Goal: Task Accomplishment & Management: Use online tool/utility

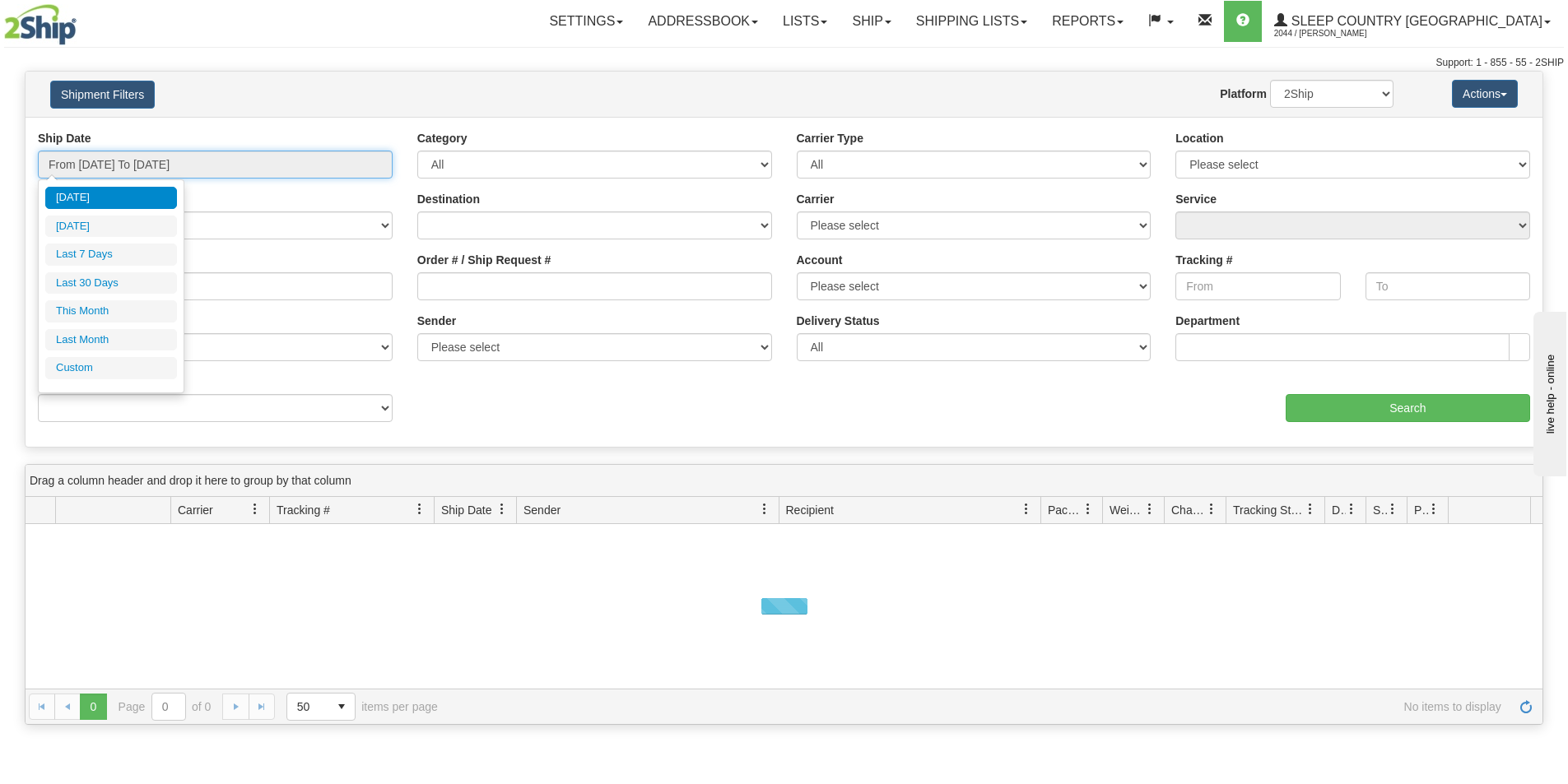
click at [363, 159] on input "From [DATE] To [DATE]" at bounding box center [214, 165] width 355 height 28
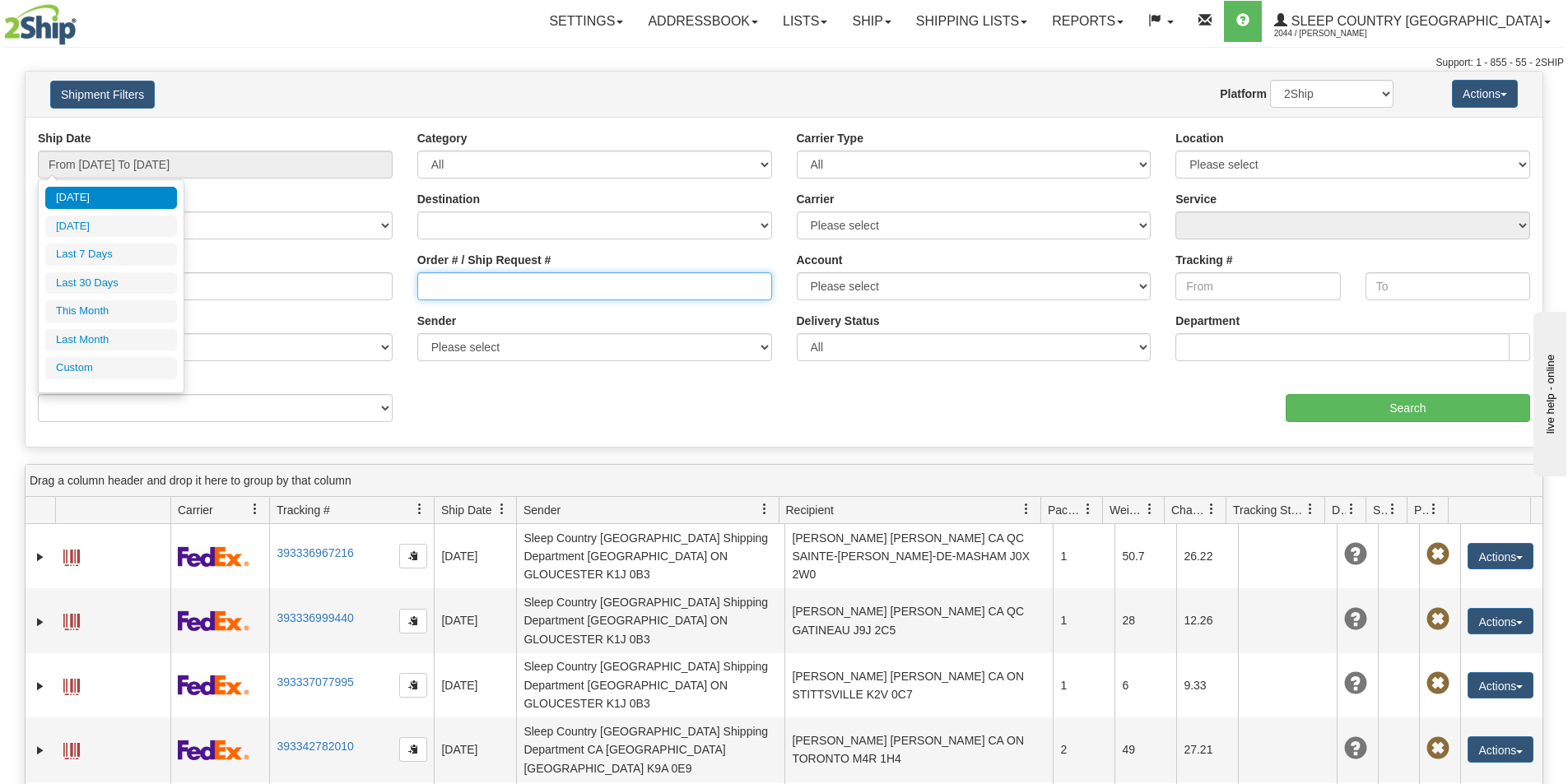
click at [427, 289] on input "Order # / Ship Request #" at bounding box center [594, 287] width 355 height 28
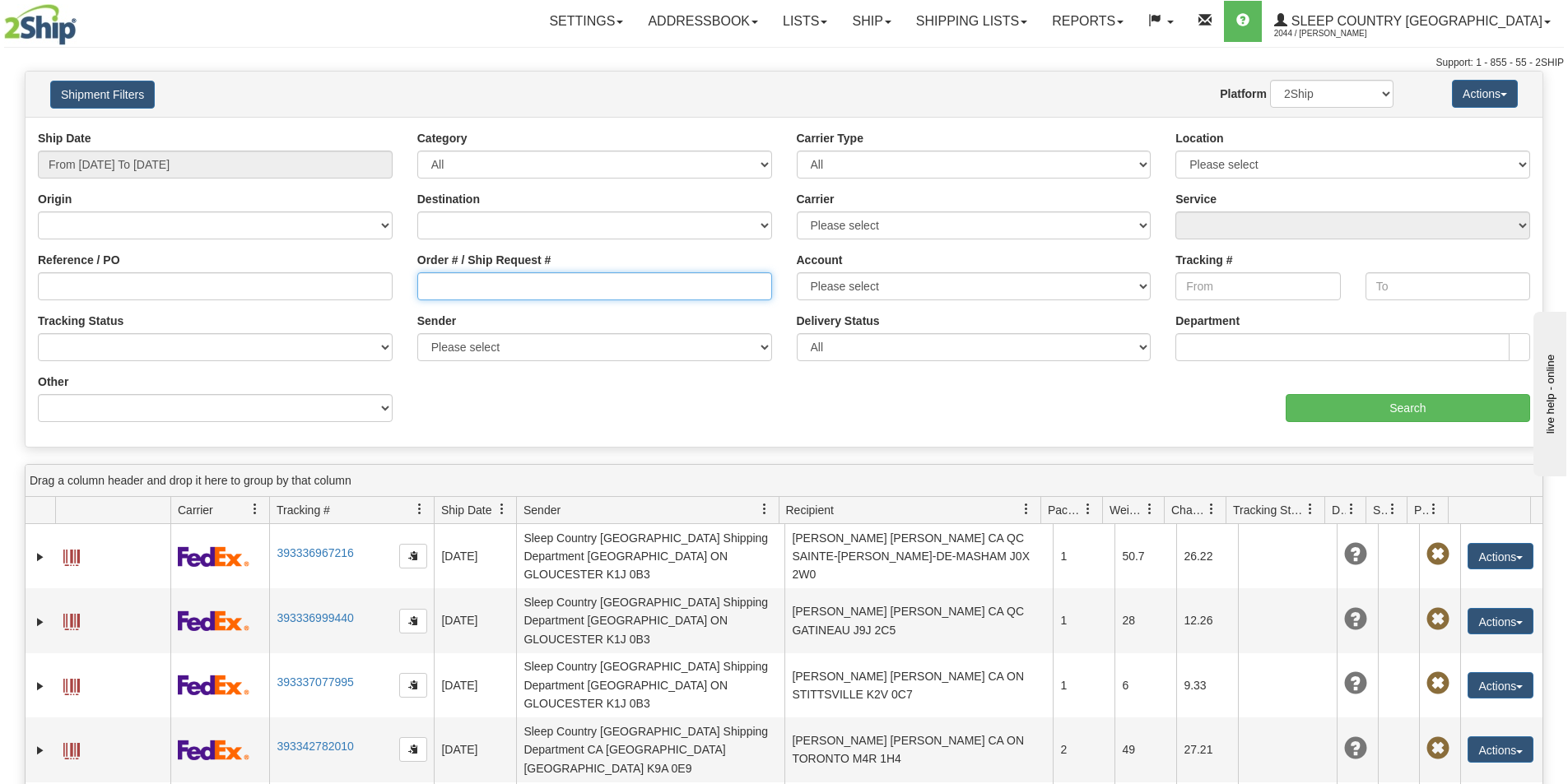
paste input "9000I064434"
type input "9000I064434"
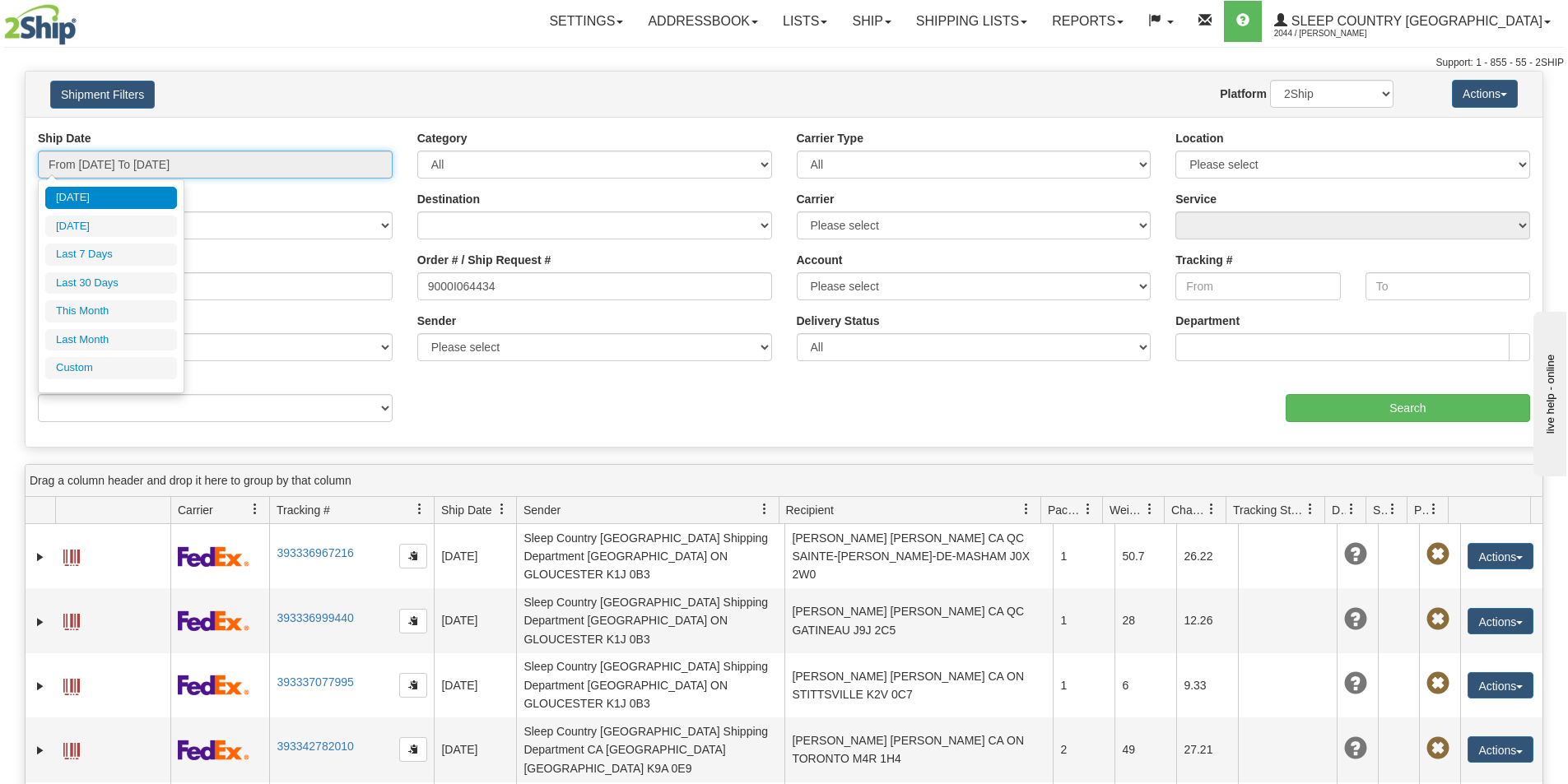
click at [295, 167] on input "From [DATE] To [DATE]" at bounding box center [214, 165] width 355 height 28
click at [123, 306] on li "This Month" at bounding box center [111, 311] width 132 height 23
type input "From [DATE] To [DATE]"
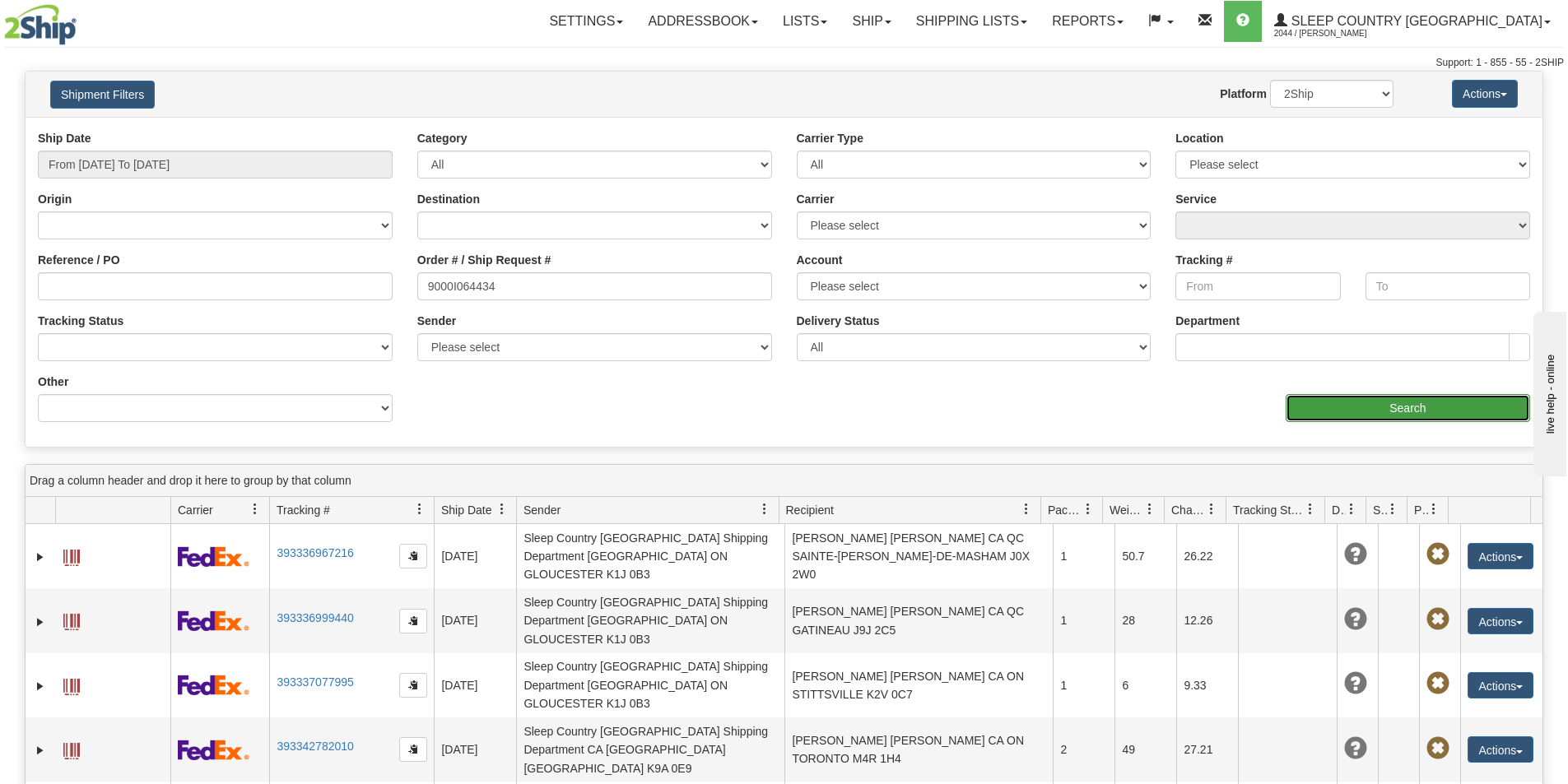
click at [1342, 407] on input "Search" at bounding box center [1408, 409] width 245 height 28
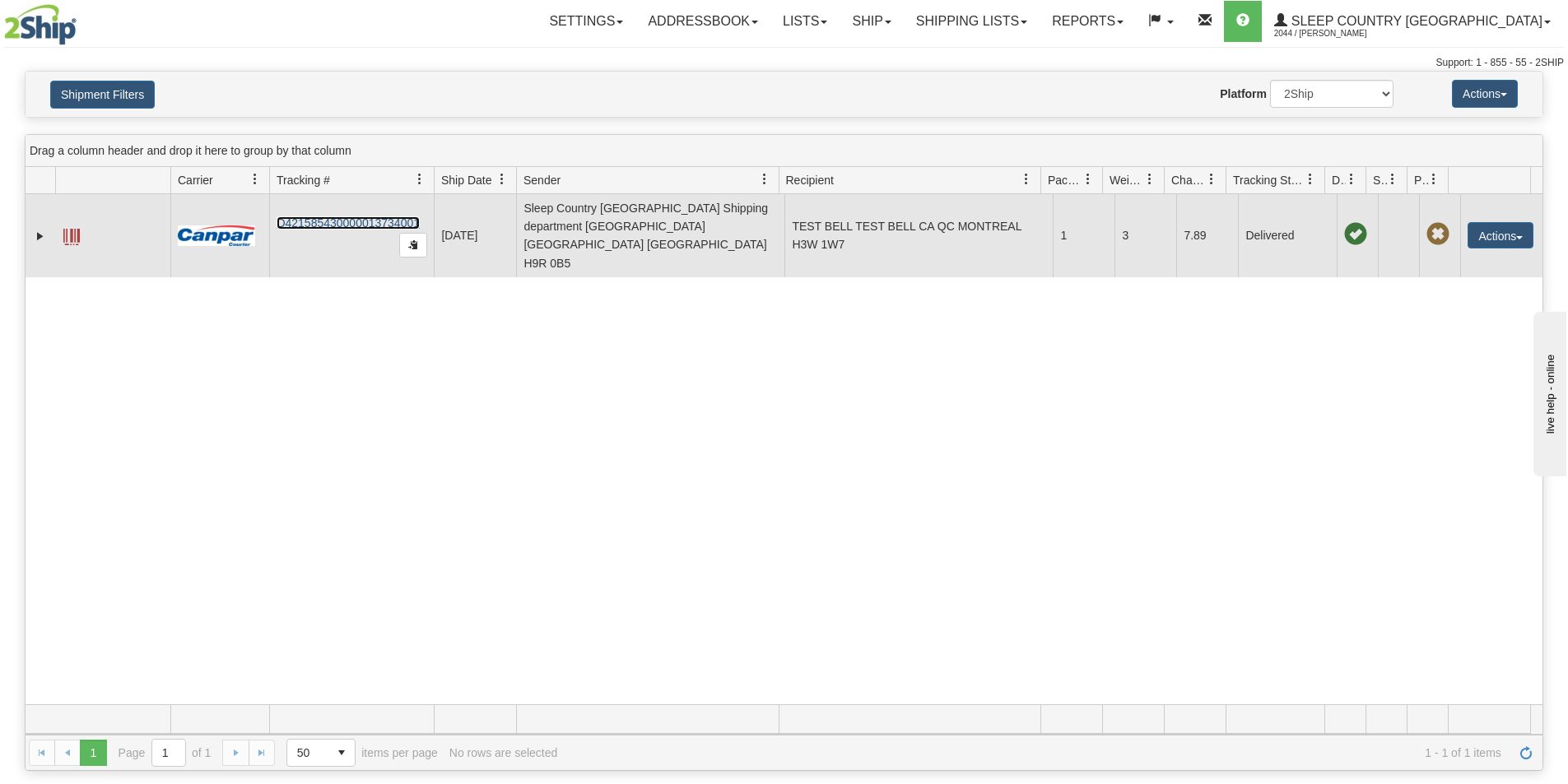
click at [354, 216] on link "D421585430000013734001" at bounding box center [348, 223] width 144 height 13
click at [1515, 226] on button "Actions" at bounding box center [1500, 235] width 66 height 27
click at [1455, 276] on link "Return" at bounding box center [1467, 287] width 132 height 22
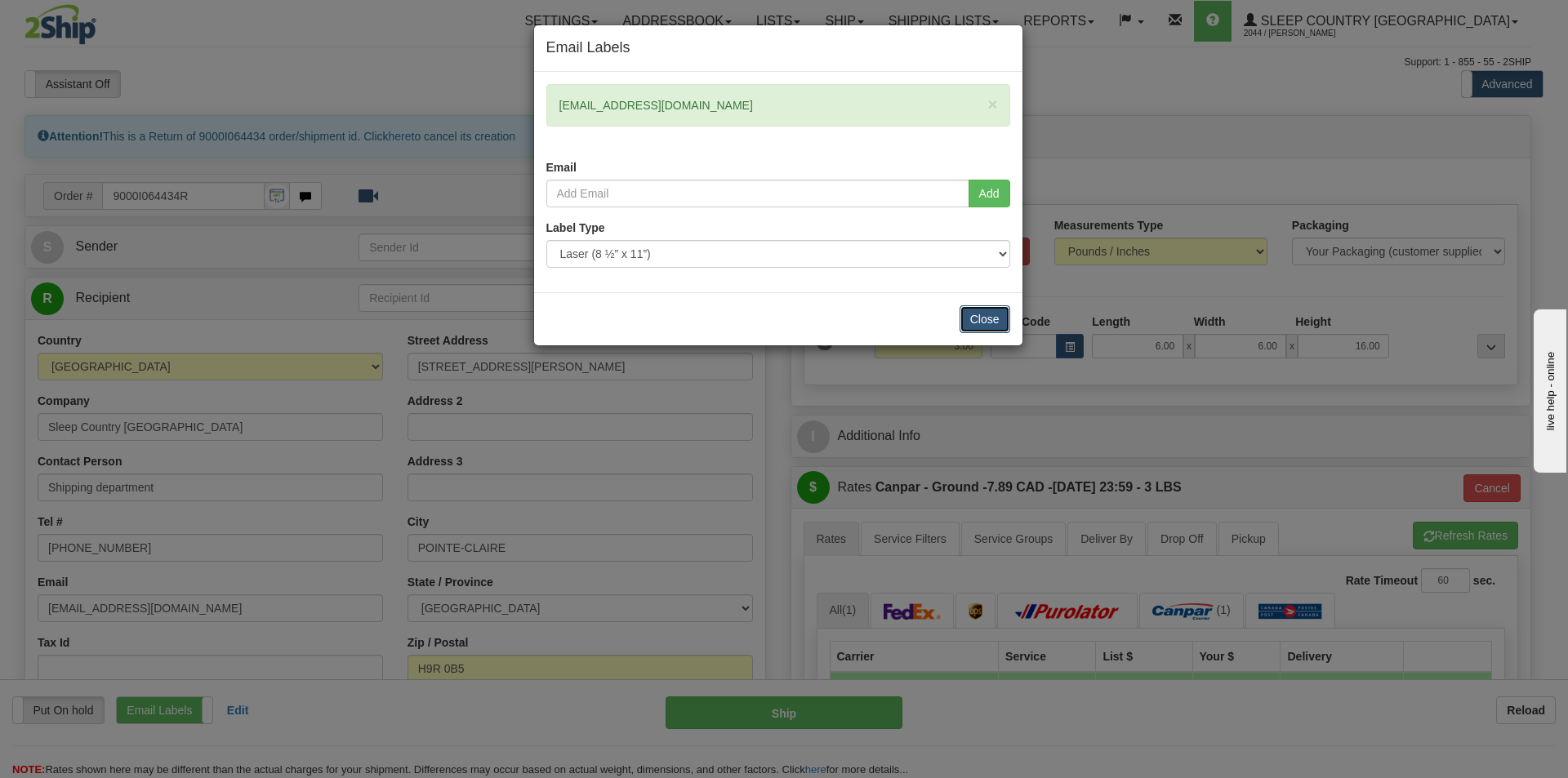
click at [966, 315] on button "Close" at bounding box center [984, 319] width 51 height 28
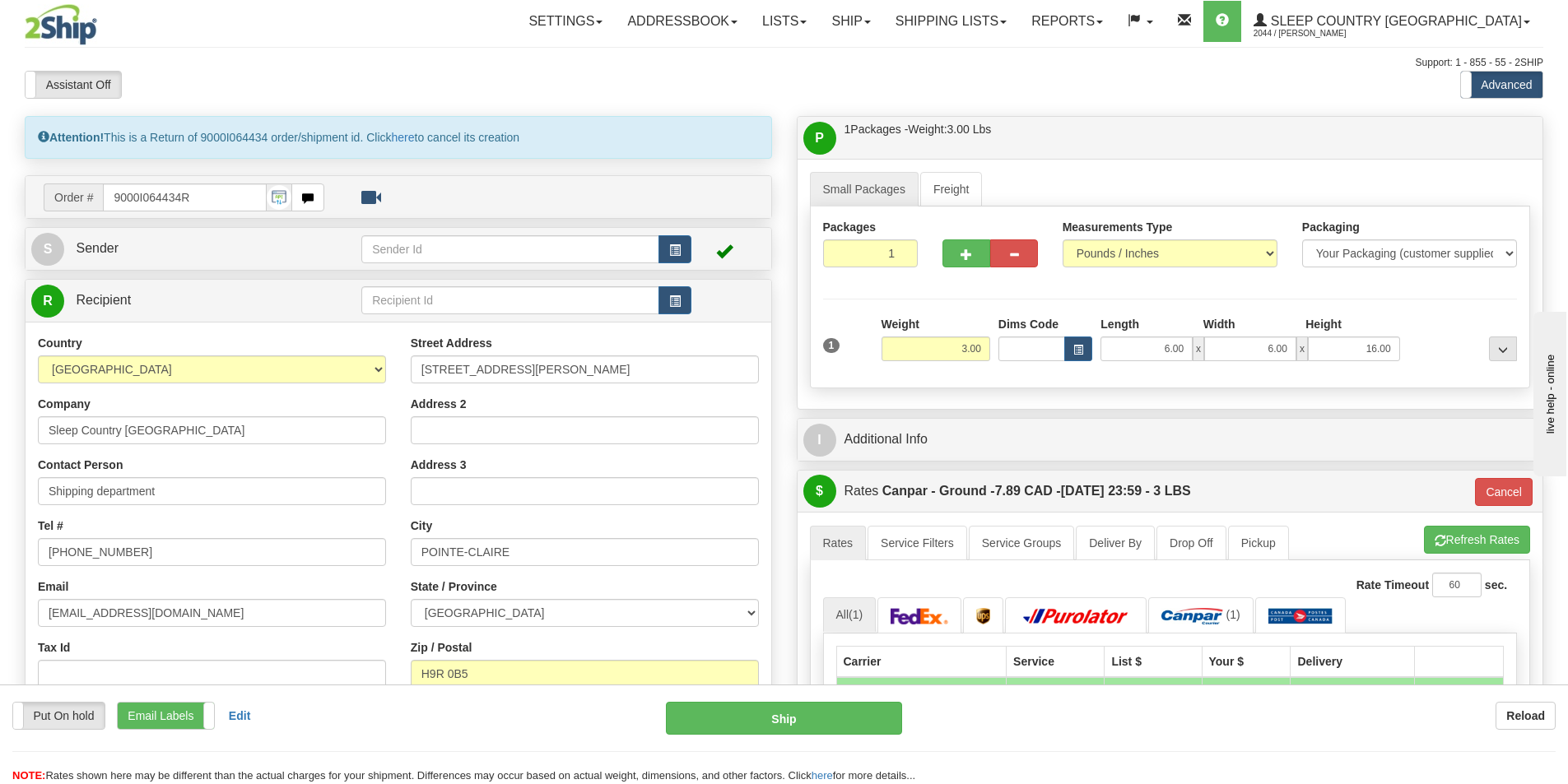
click at [1186, 88] on div "Assistant On Assistant Off Do a return Do a return Previous Next Standard Advan…" at bounding box center [784, 85] width 1544 height 28
click at [247, 80] on div "Assistant On Assistant Off Do a return Do a return" at bounding box center [334, 85] width 643 height 28
click at [475, 239] on input "text" at bounding box center [510, 249] width 298 height 28
drag, startPoint x: 578, startPoint y: 369, endPoint x: 422, endPoint y: 370, distance: 156.0
click at [422, 370] on input "555 VICTOR-DAVIS AV" at bounding box center [584, 369] width 348 height 28
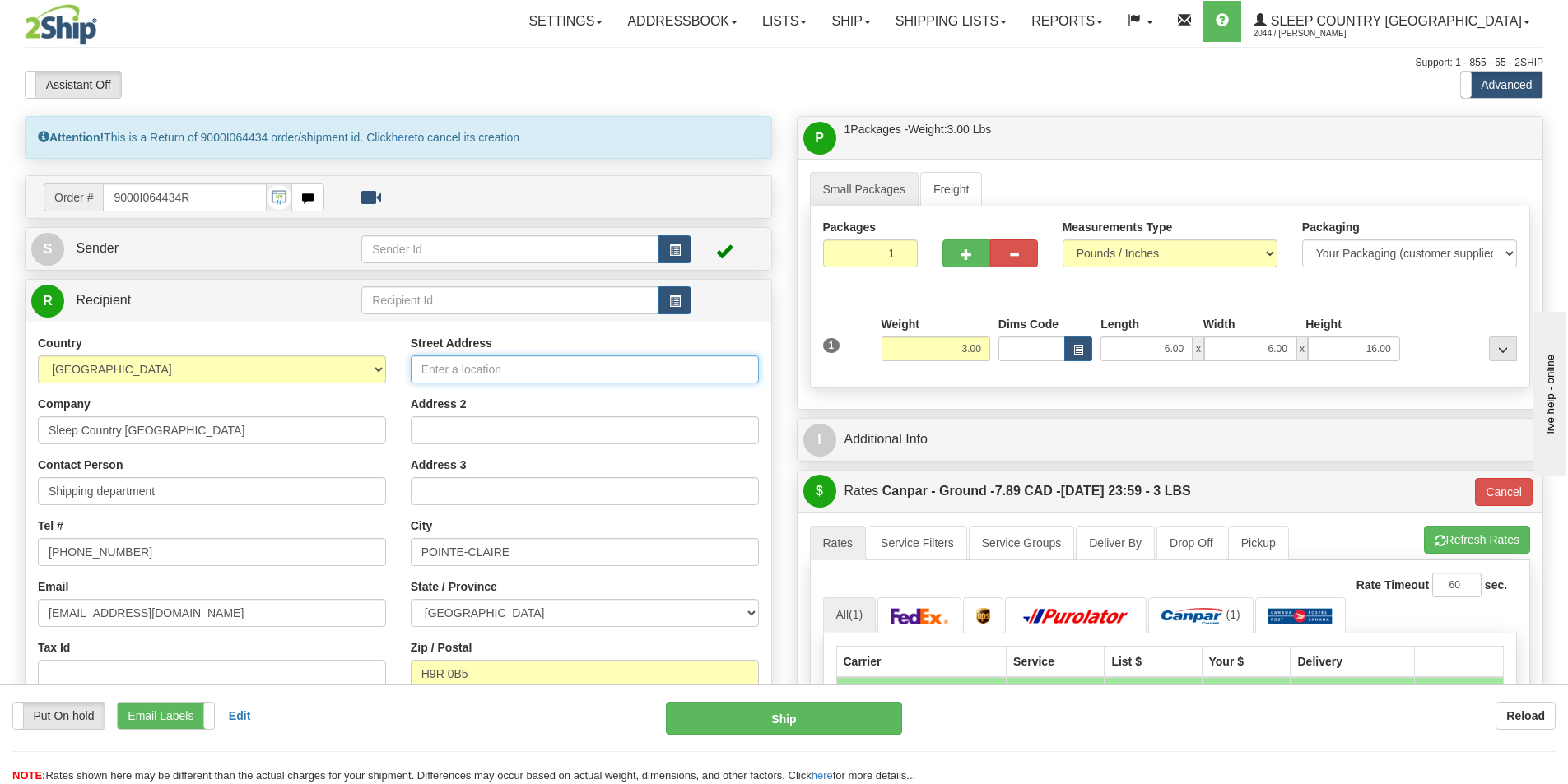
paste input "9000I064434"
type input "9000I064434"
drag, startPoint x: 520, startPoint y: 367, endPoint x: 345, endPoint y: 360, distance: 175.1
click at [345, 360] on div "Country AFGHANISTAN ALAND ISLANDS ALBANIA ALGERIA AMERICAN SAMOA ANDORRA ANGOLA…" at bounding box center [399, 555] width 746 height 443
type input "b"
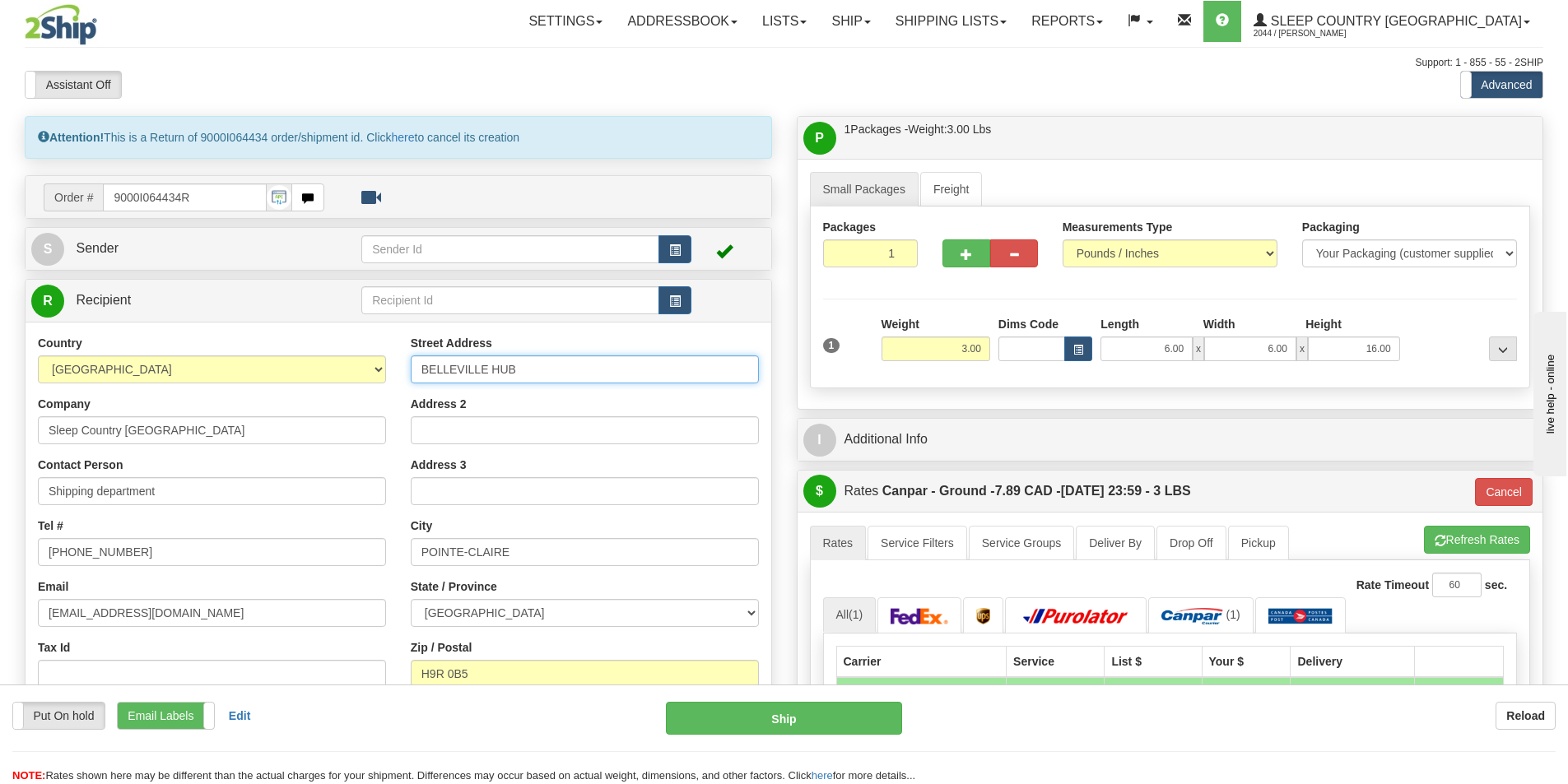
type input "BELLEVILLE HUB"
drag, startPoint x: 487, startPoint y: 36, endPoint x: 479, endPoint y: 48, distance: 14.4
click at [487, 36] on div "Settings Shipping Preferences Fields Preferences New Addressbook Recipients" at bounding box center [916, 21] width 1252 height 41
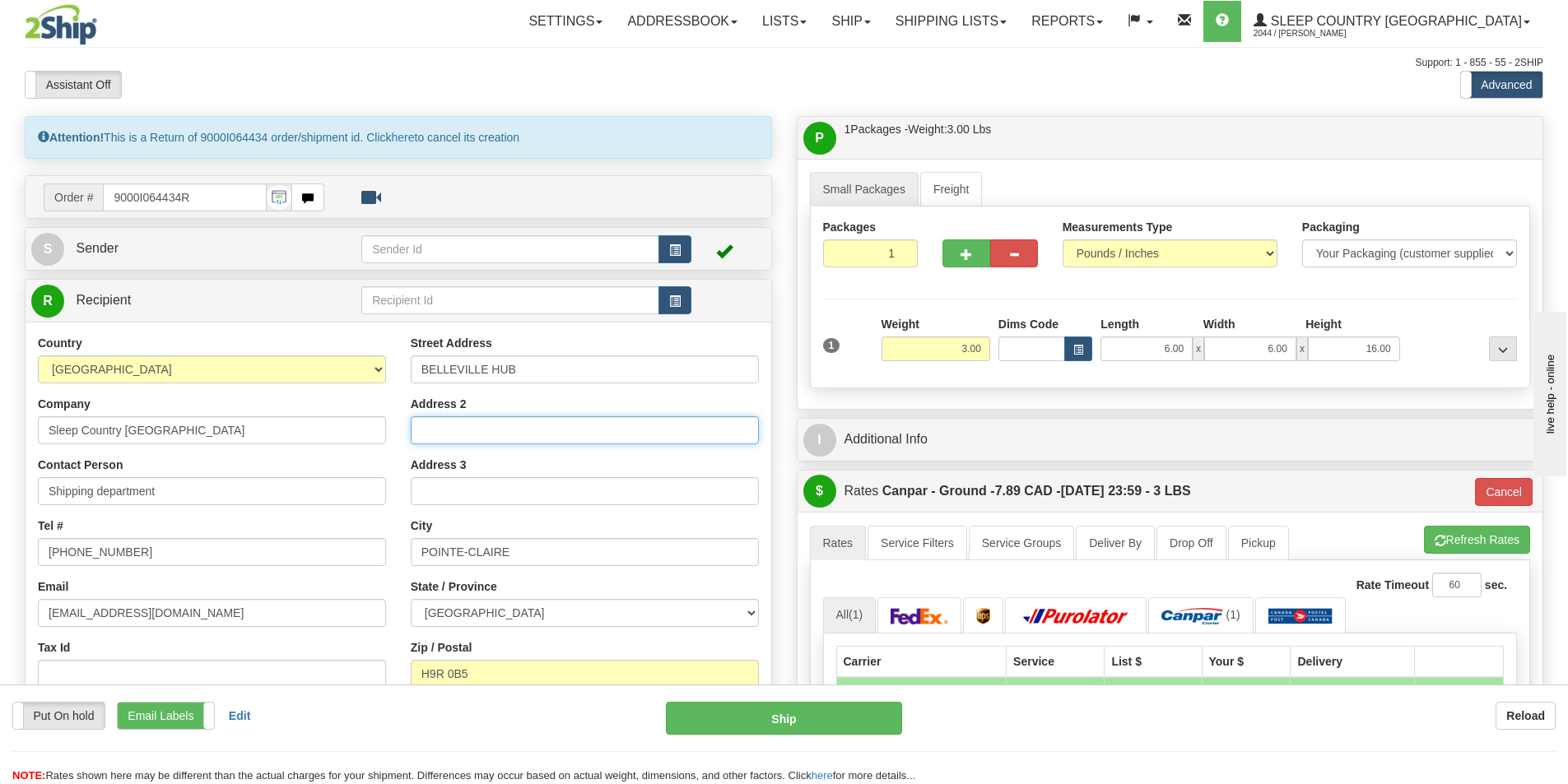
click at [464, 427] on input "Address 2" at bounding box center [584, 430] width 348 height 28
paste input "DC 914-at 520 COLLEGE ST EAST BELLEVILLE K8N 4Z6"
drag, startPoint x: 744, startPoint y: 430, endPoint x: 680, endPoint y: 429, distance: 64.0
click at [680, 429] on input "DC 914-at 520 COLLEGE ST EAST BELLEVILLE K8N 4Z6" at bounding box center [584, 430] width 348 height 28
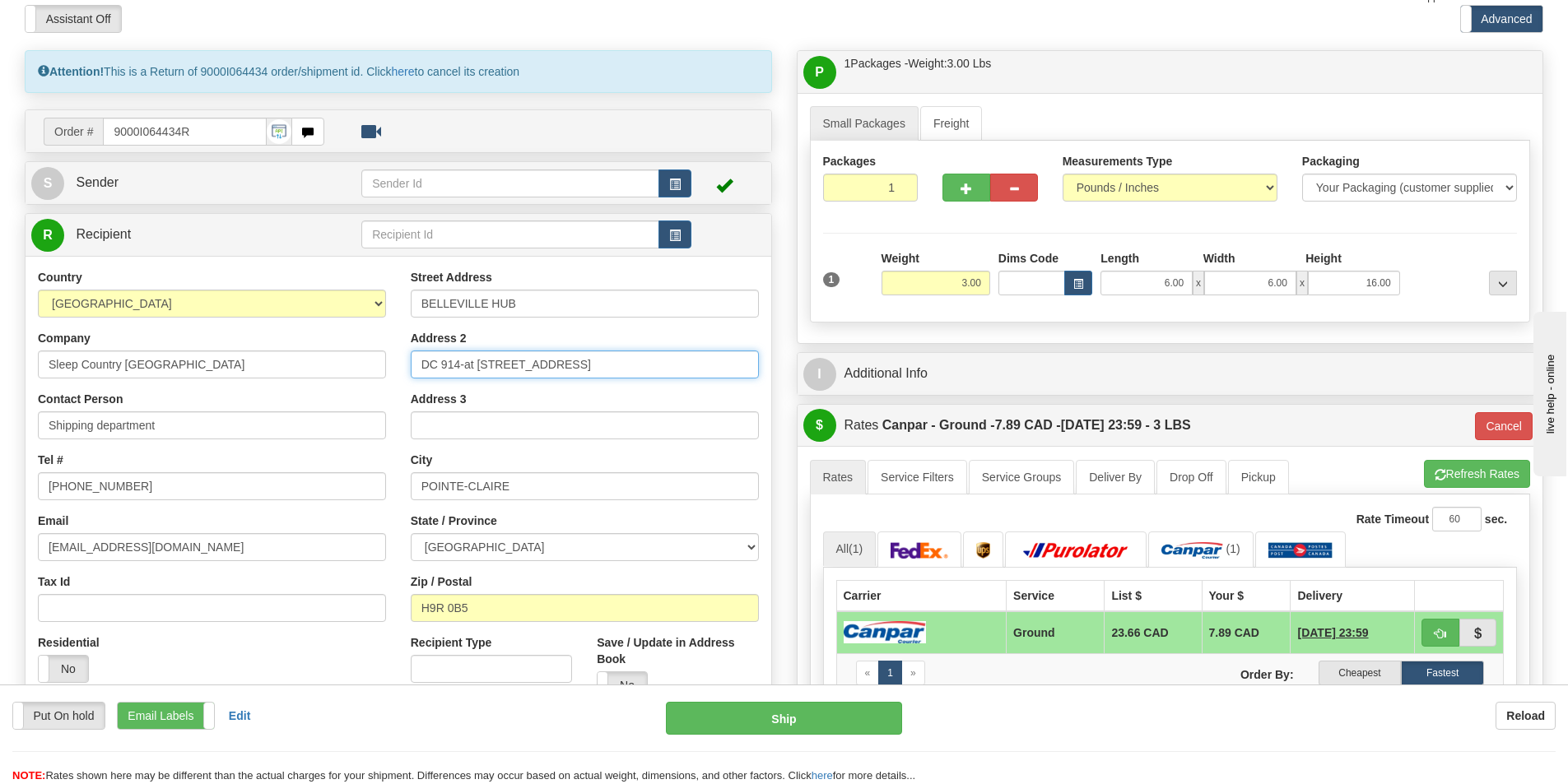
scroll to position [164, 0]
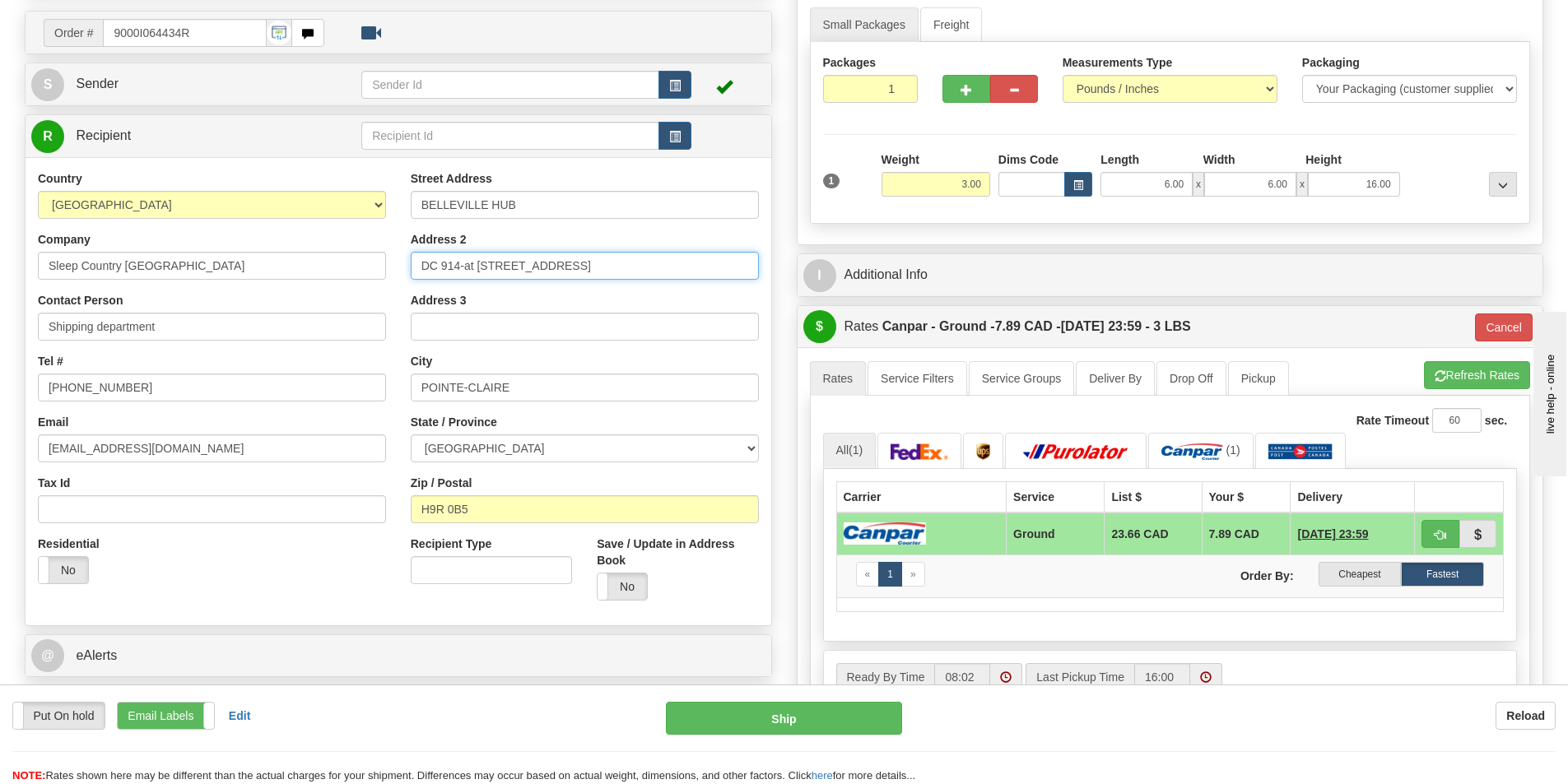
type input "DC 914-at 520 COLLEGE ST EAST BELLEVILLE"
click at [499, 511] on input "H9R 0B5" at bounding box center [584, 510] width 348 height 28
type input "H"
paste input "K8N 4Z6"
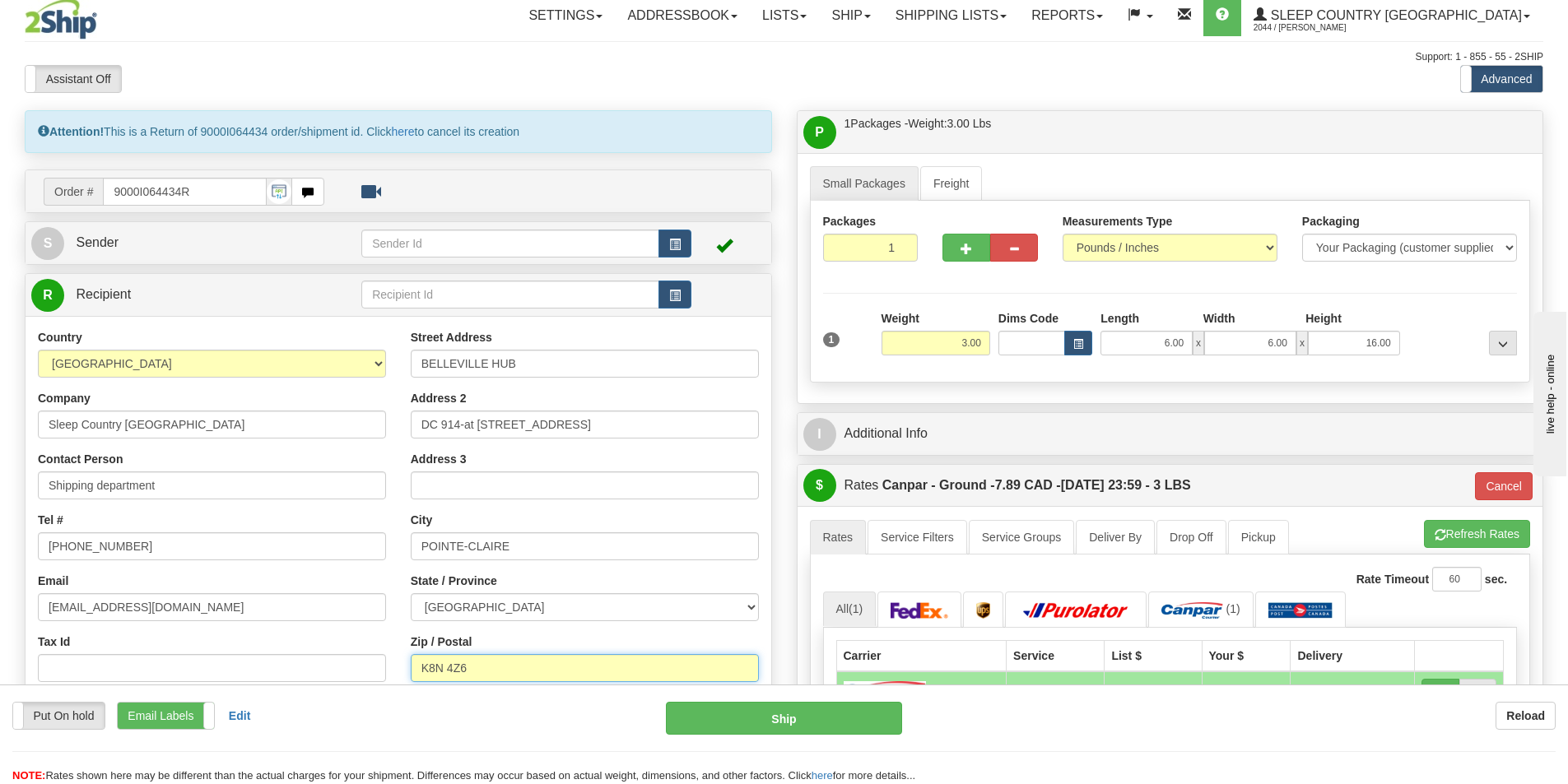
scroll to position [0, 0]
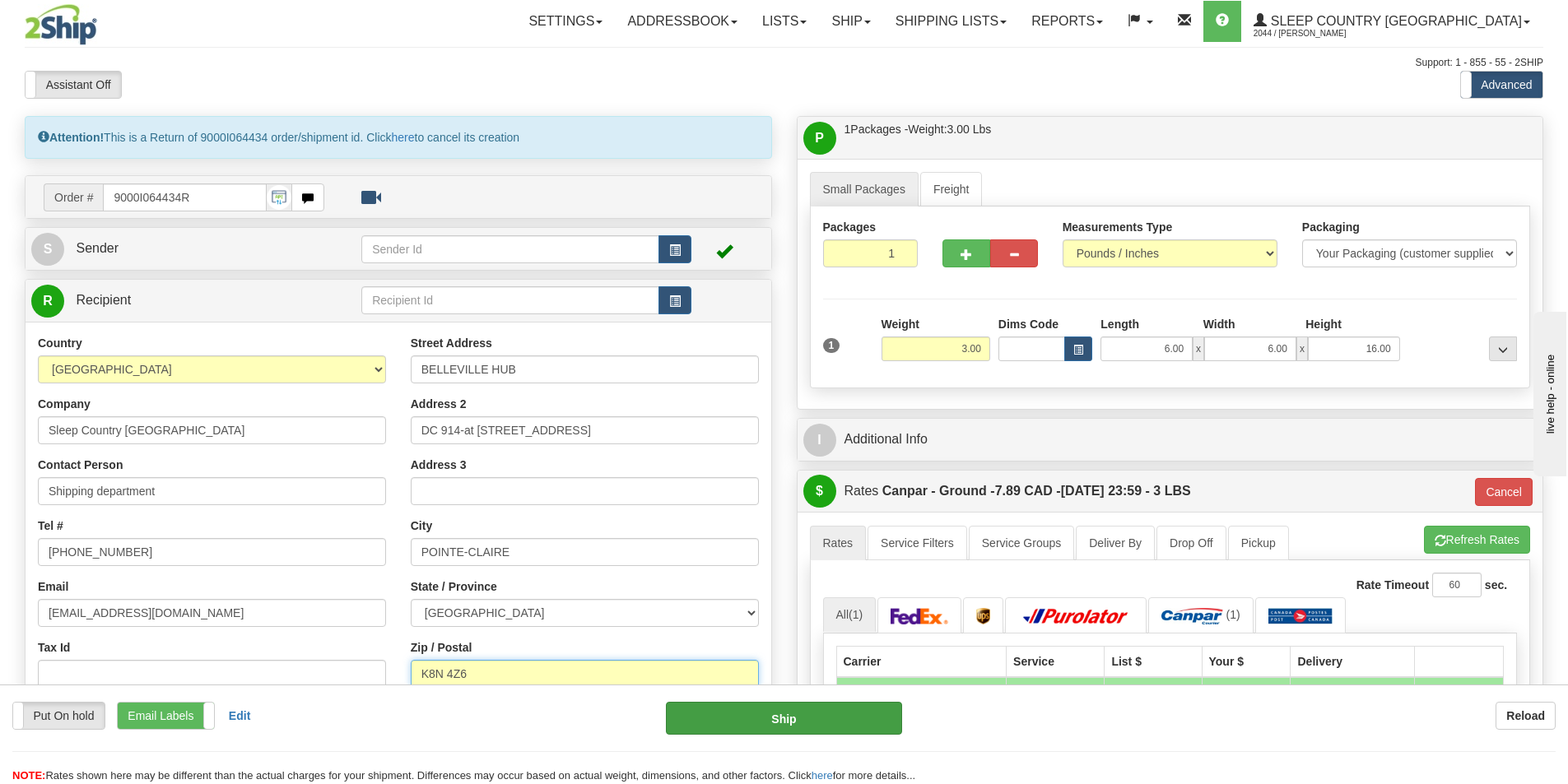
type input "K8N 4Z6"
click at [734, 716] on button "Ship" at bounding box center [784, 717] width 236 height 33
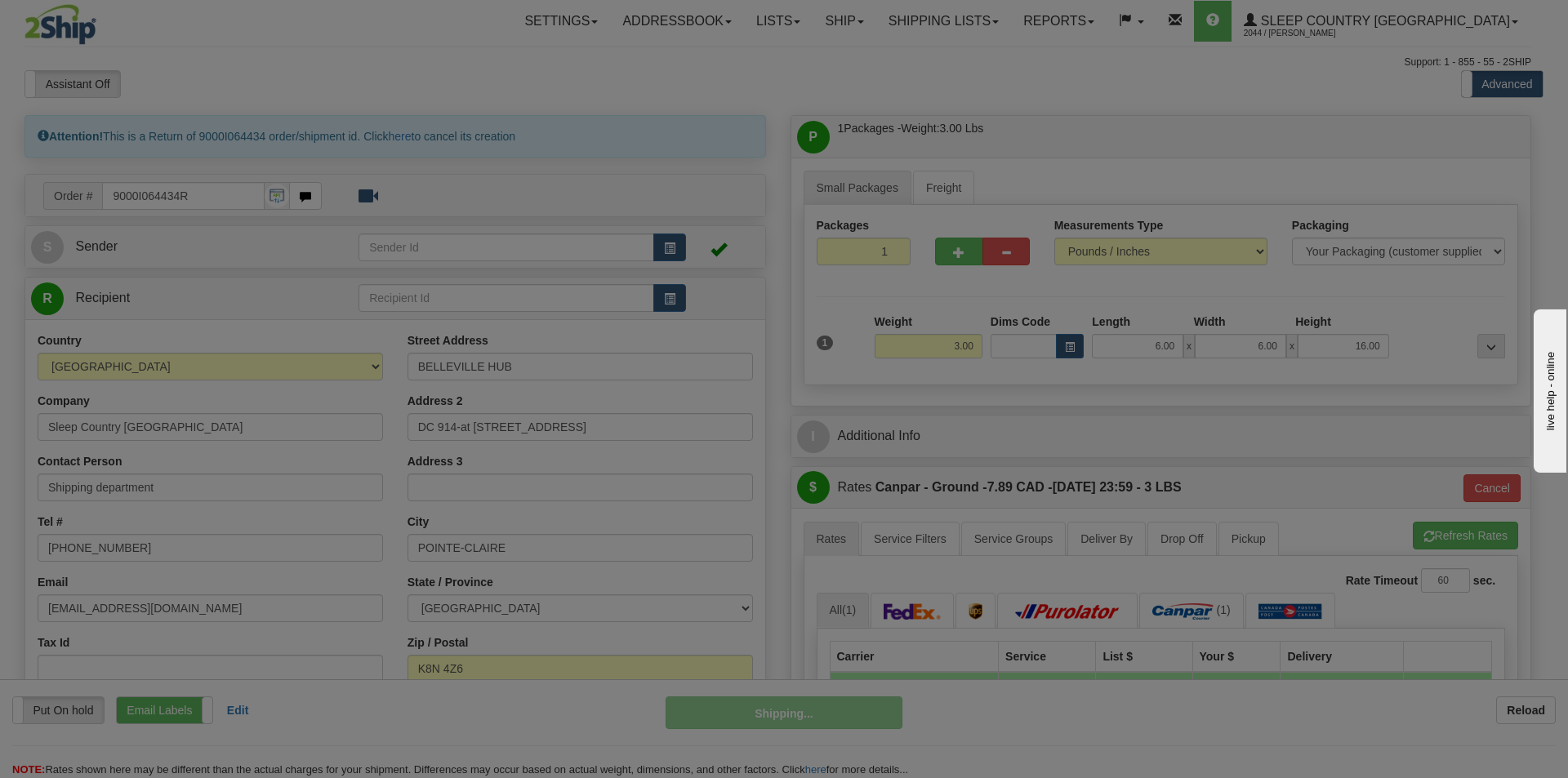
type input "1"
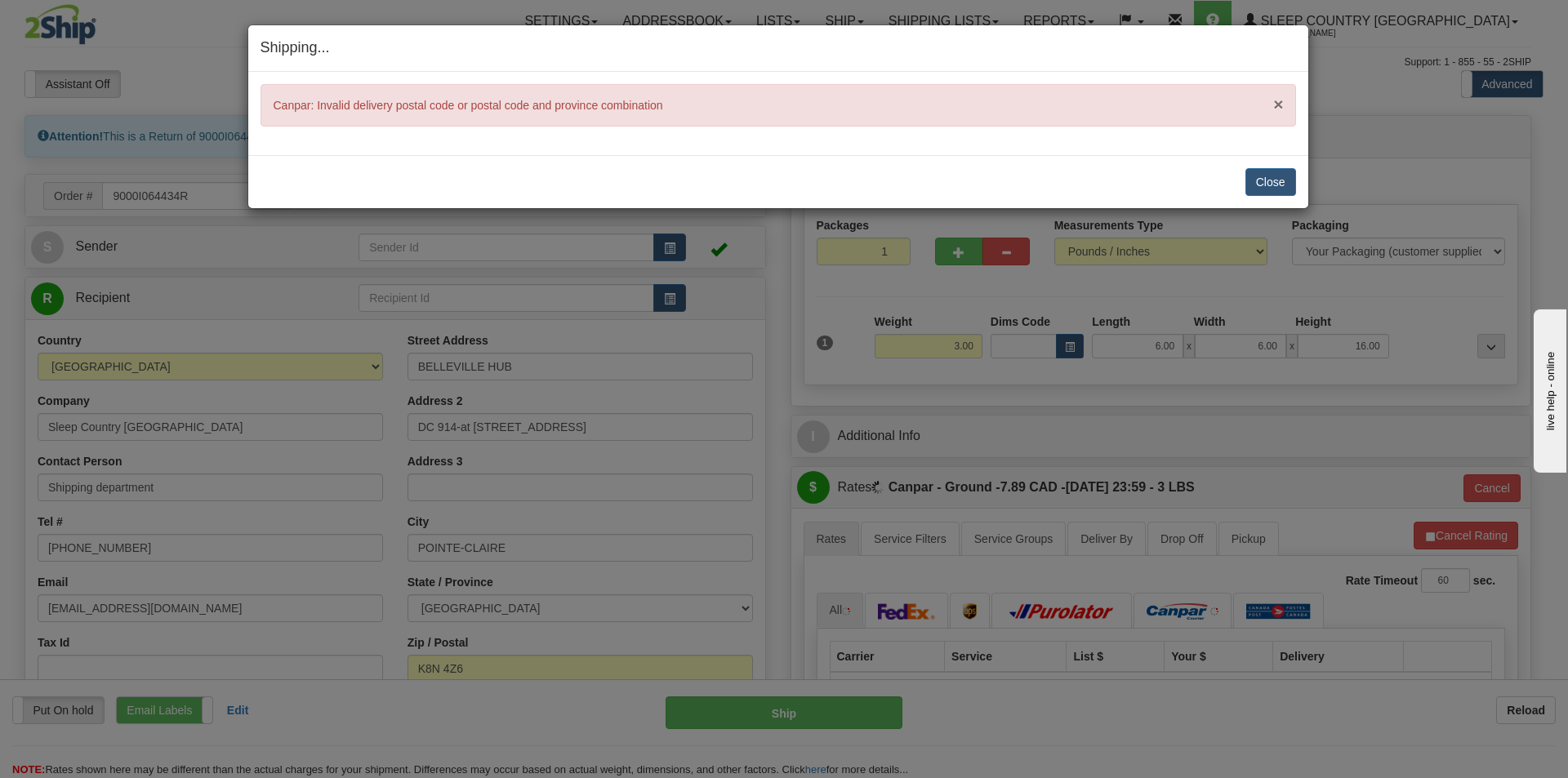
click at [1283, 100] on span "×" at bounding box center [1278, 103] width 10 height 19
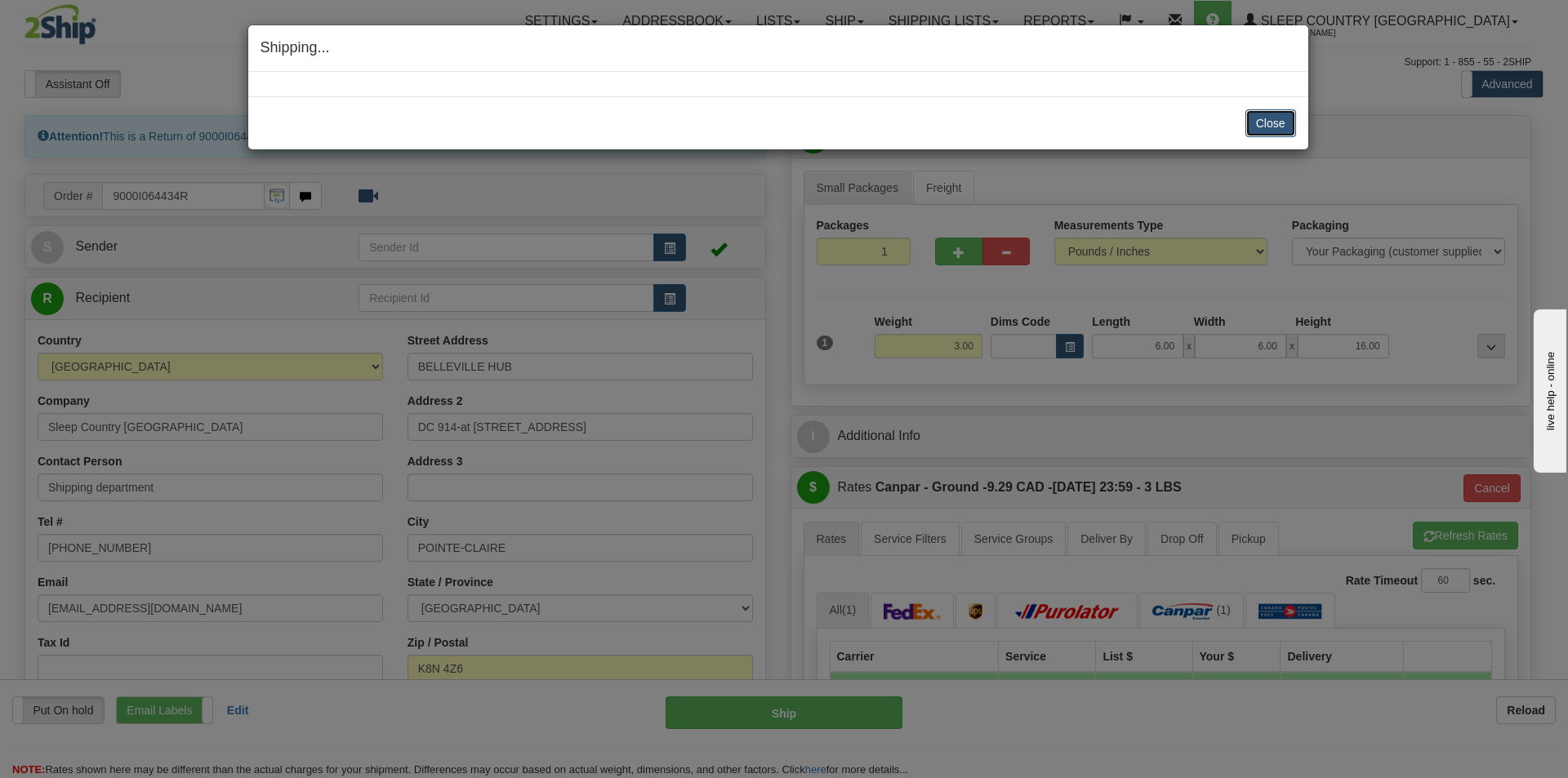
click at [1255, 125] on button "Close" at bounding box center [1270, 123] width 51 height 28
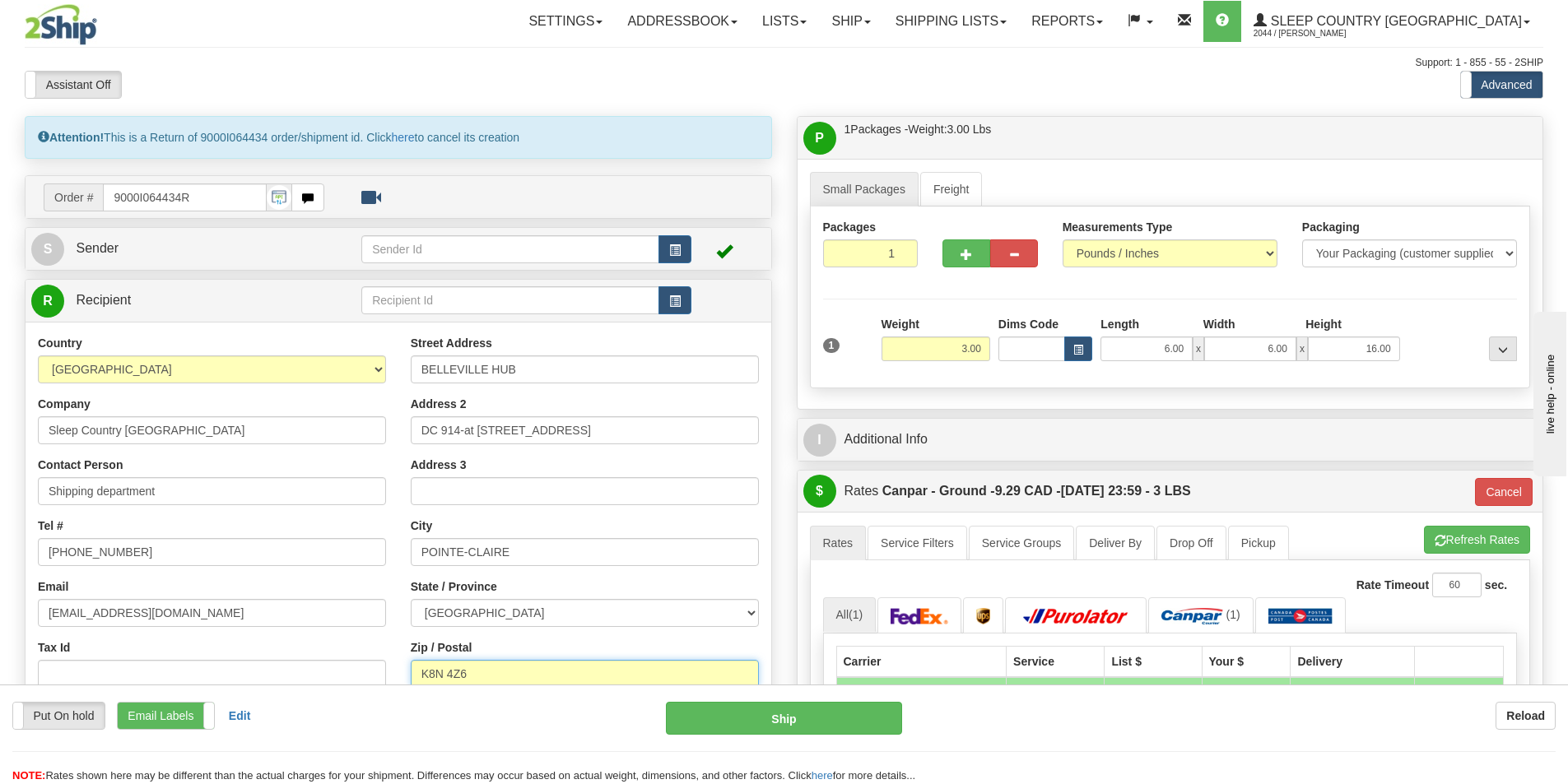
click at [446, 672] on input "K8N 4Z6" at bounding box center [584, 674] width 348 height 28
type input "K8N4Z6"
click at [760, 716] on button "Ship" at bounding box center [784, 717] width 236 height 33
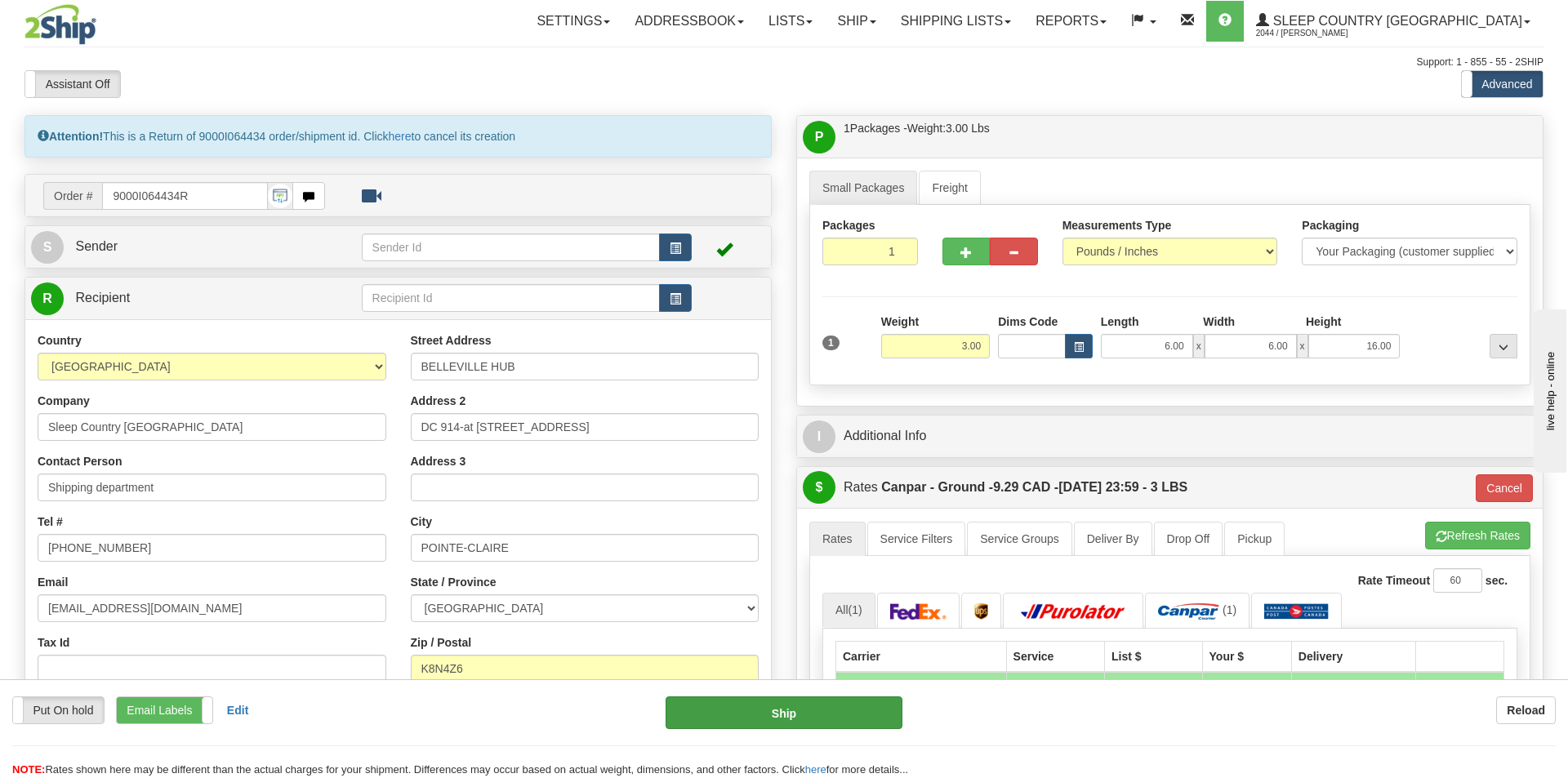
type input "1"
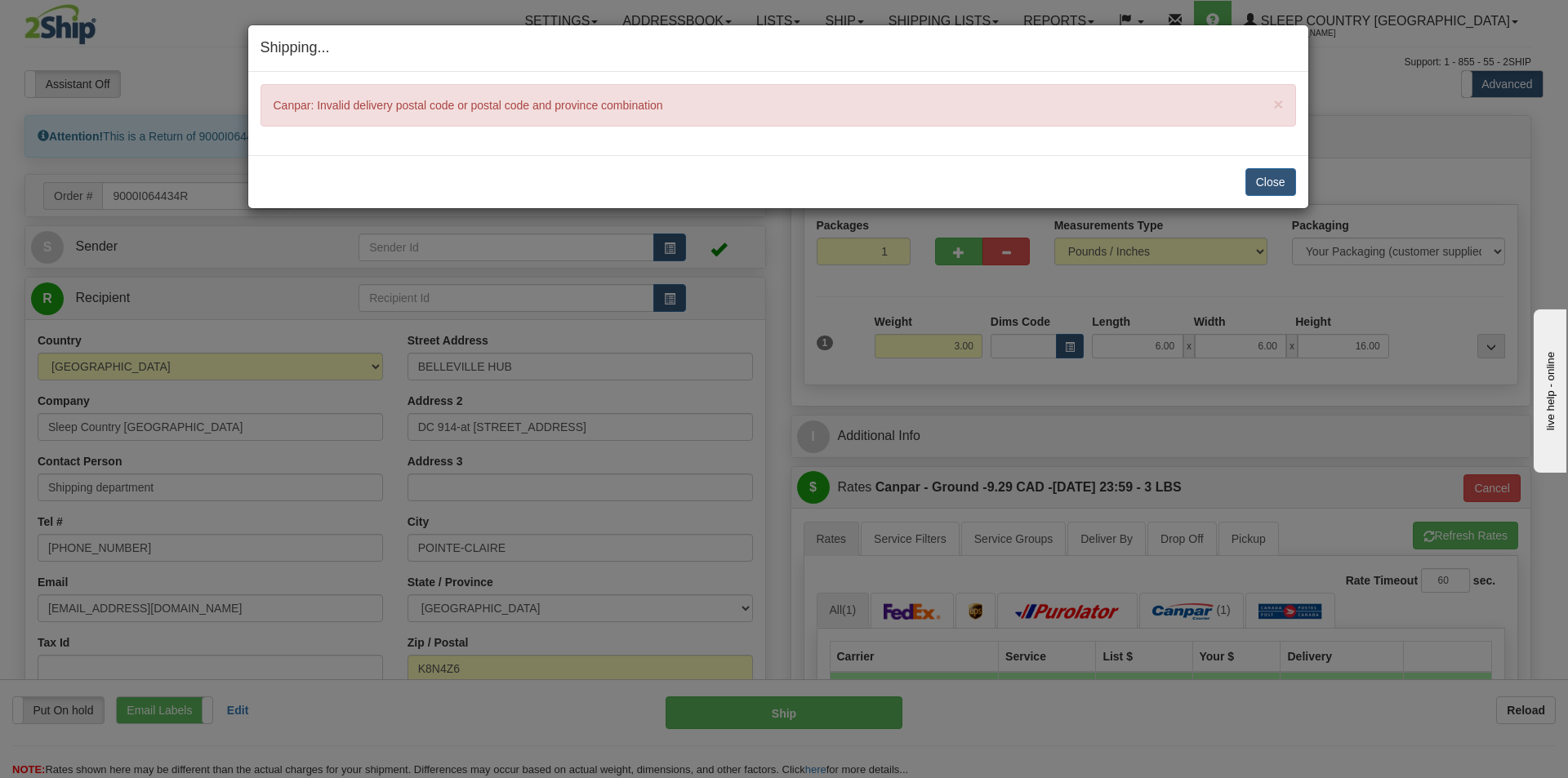
click at [787, 612] on div "Shipping... Your SHIPMENT will EXPIRE in × Canpar: Invalid delivery postal code…" at bounding box center [784, 389] width 1568 height 778
click at [1271, 180] on button "Close" at bounding box center [1270, 182] width 51 height 28
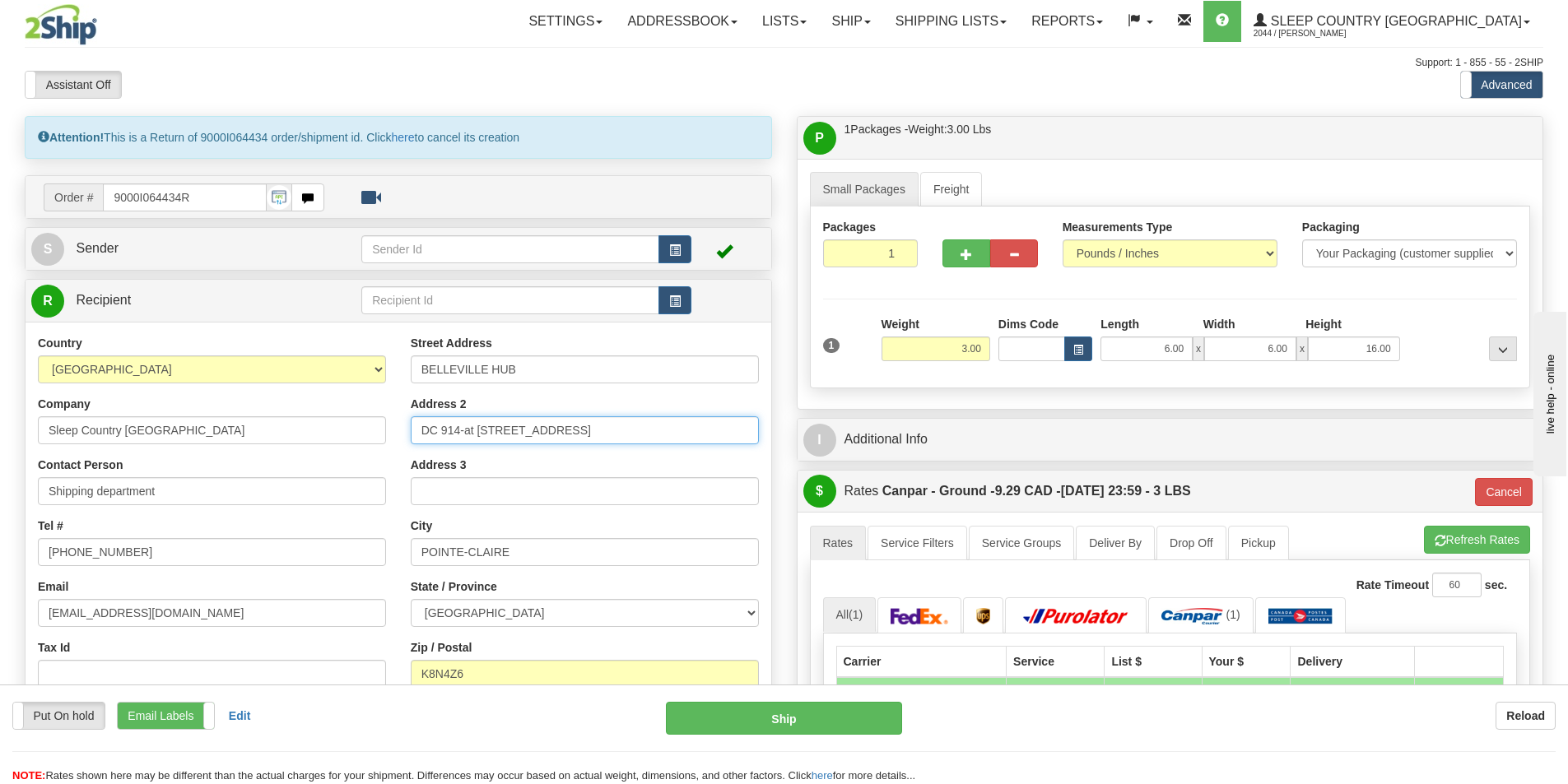
drag, startPoint x: 697, startPoint y: 432, endPoint x: 577, endPoint y: 430, distance: 120.0
click at [577, 430] on input "DC 914-at 520 COLLEGE ST EAST BELLEVILLE" at bounding box center [584, 430] width 348 height 28
click at [703, 421] on input "DC 914-at 520 COLLEGE ST EAST BELLEVILLE" at bounding box center [584, 430] width 348 height 28
click at [472, 431] on input "DC 914-at 520 COLLEGE ST EAST BELLEVILLE" at bounding box center [584, 430] width 348 height 28
drag, startPoint x: 461, startPoint y: 430, endPoint x: 476, endPoint y: 432, distance: 15.1
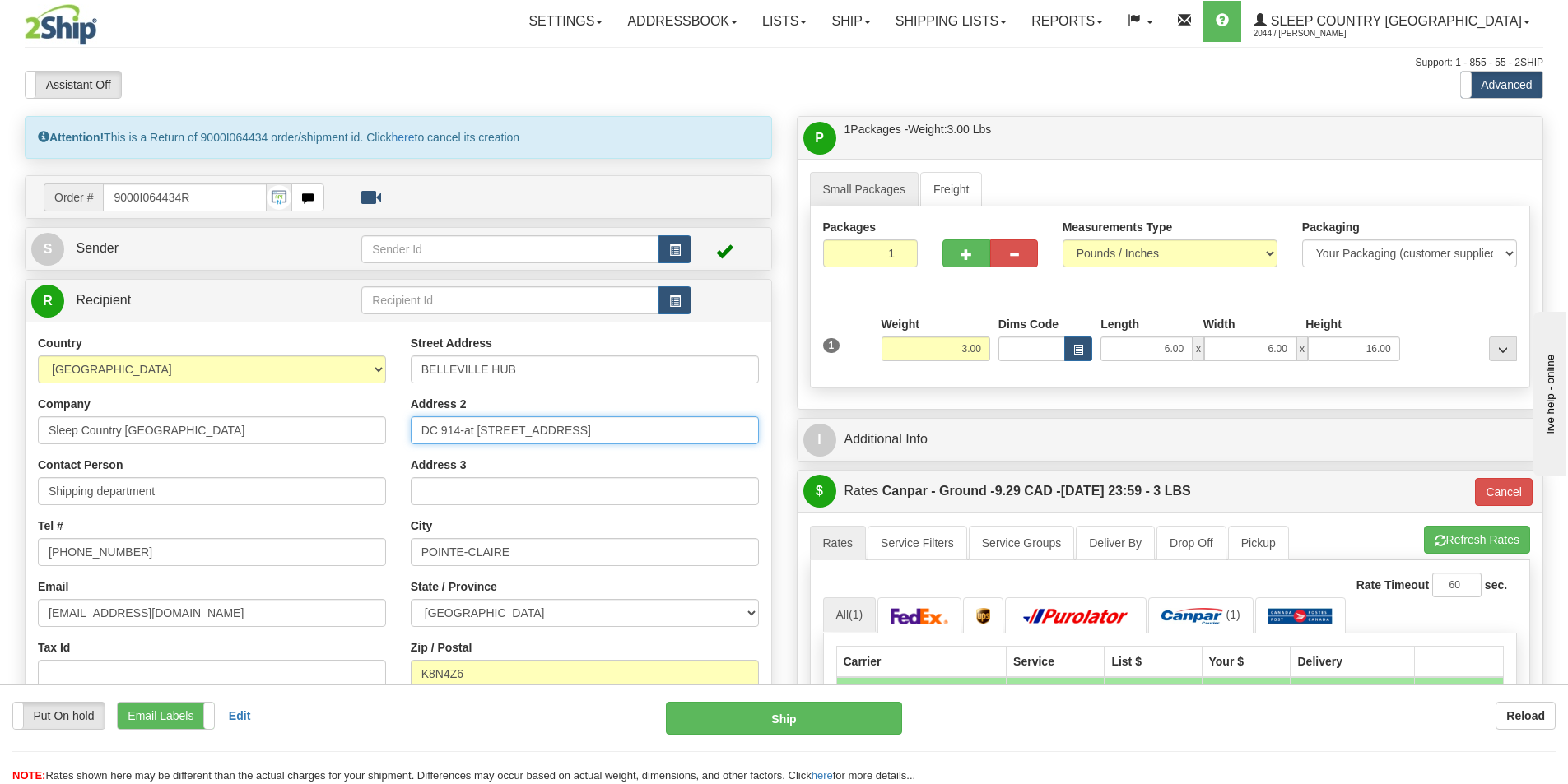
click at [476, 432] on input "DC 914-at 520 COLLEGE ST EAST BELLEVILLE" at bounding box center [584, 430] width 348 height 28
click at [512, 413] on div "Address 2 DC 914-at 520 COLLEGE ST EAST BELLEVILLE" at bounding box center [584, 420] width 348 height 48
click at [471, 430] on input "DC 914-at 520 COLLEGE ST EAST BELLEVILLE" at bounding box center [584, 430] width 348 height 28
click at [475, 430] on input "DC 914-at 520 COLLEGE ST EAST BELLEVILLE" at bounding box center [584, 430] width 348 height 28
drag, startPoint x: 467, startPoint y: 426, endPoint x: 688, endPoint y: 418, distance: 221.1
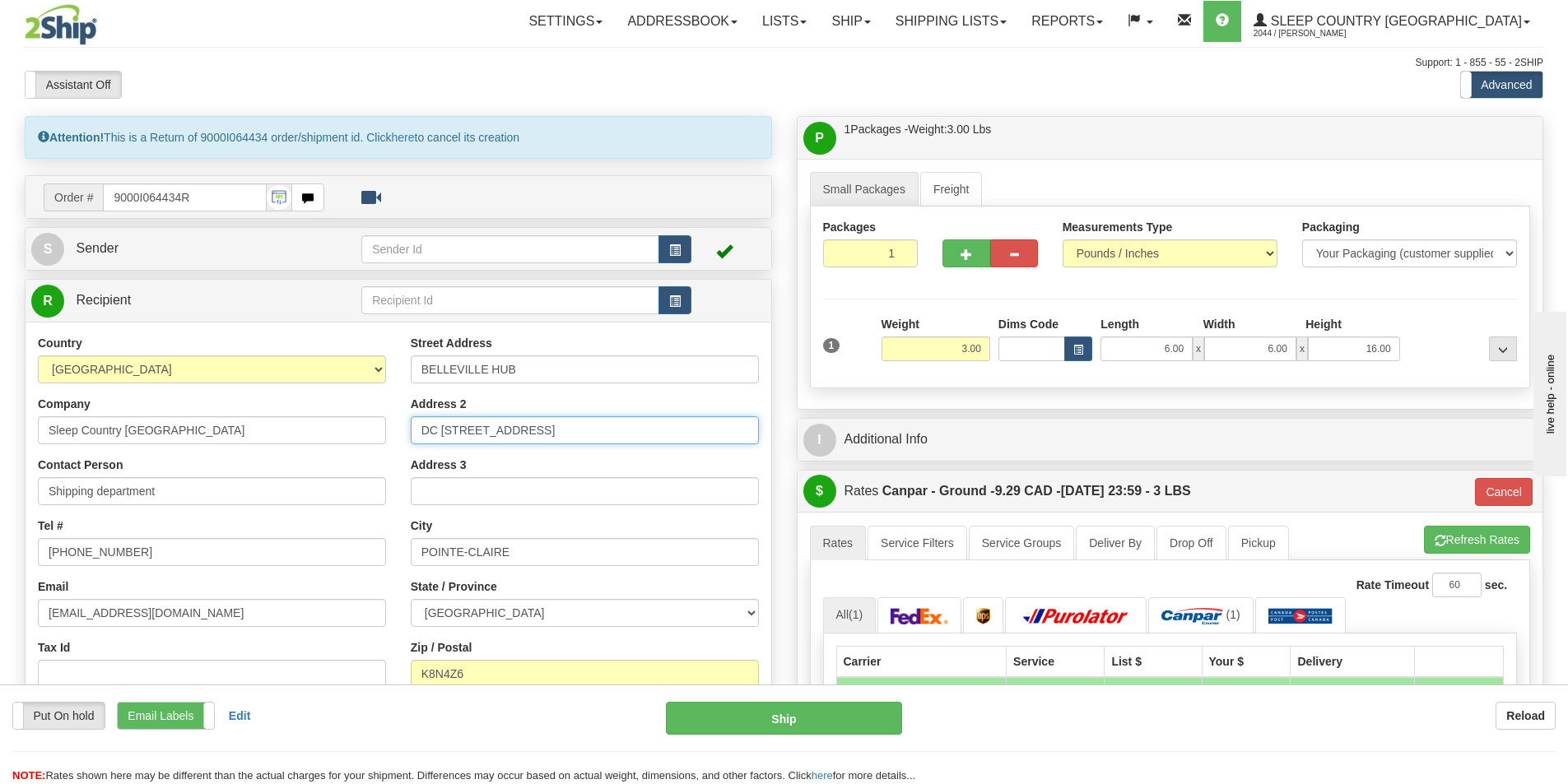
click at [694, 420] on input "DC 914- 520 COLLEGE ST EAST BELLEVILLE" at bounding box center [584, 430] width 348 height 28
type input "DC 914- 520 COLLEGE ST EAST BELLEVILLE"
click at [456, 495] on input "Address 3" at bounding box center [584, 491] width 348 height 28
paste input "520 COLLEGE ST EAST BELLEVILLE"
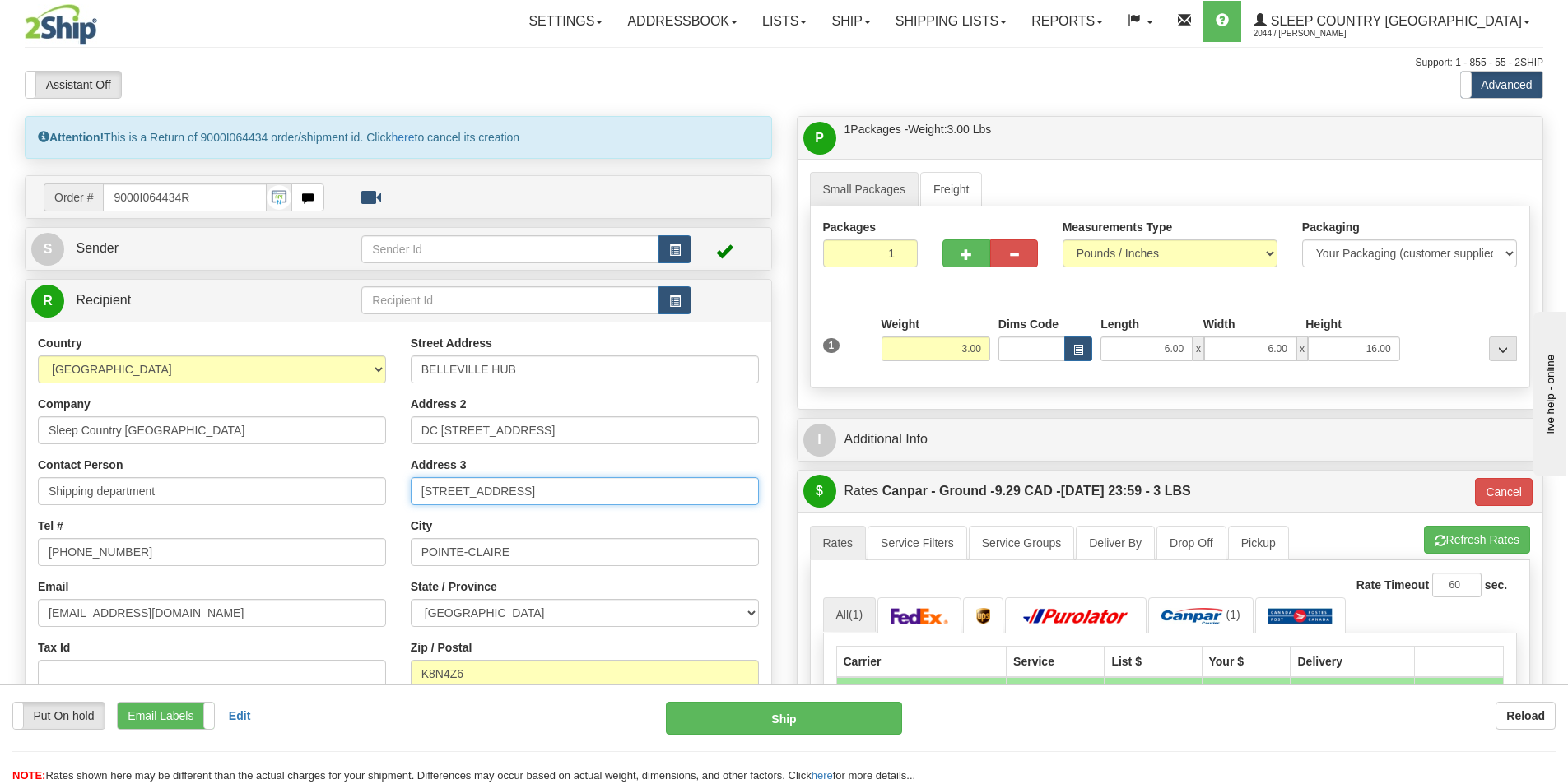
type input "520 COLLEGE ST EAST BELLEVILLE"
click at [445, 671] on input "K8N4Z6" at bounding box center [584, 674] width 348 height 28
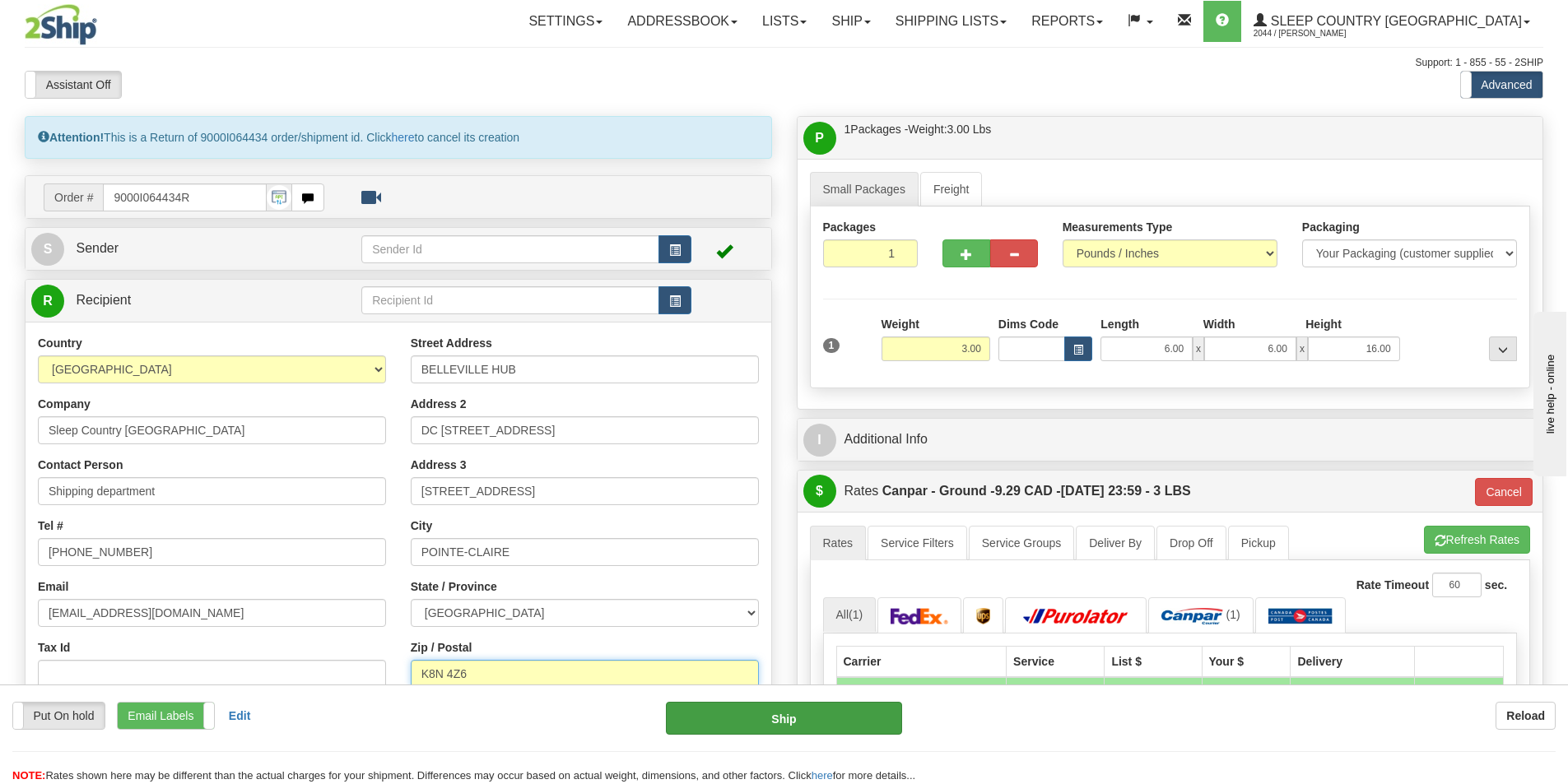
type input "K8N 4Z6"
click at [744, 715] on button "Ship" at bounding box center [784, 717] width 236 height 33
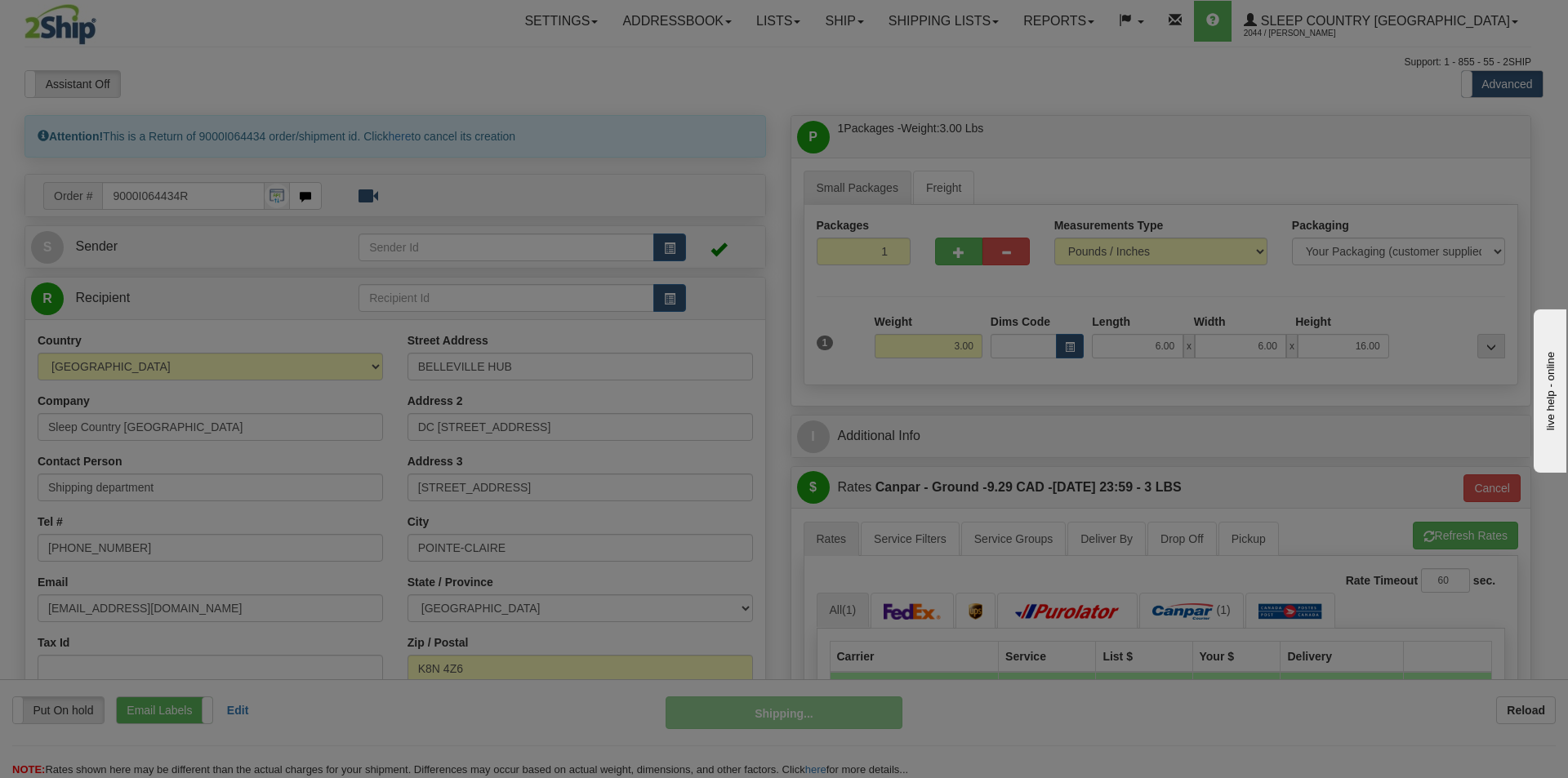
type input "1"
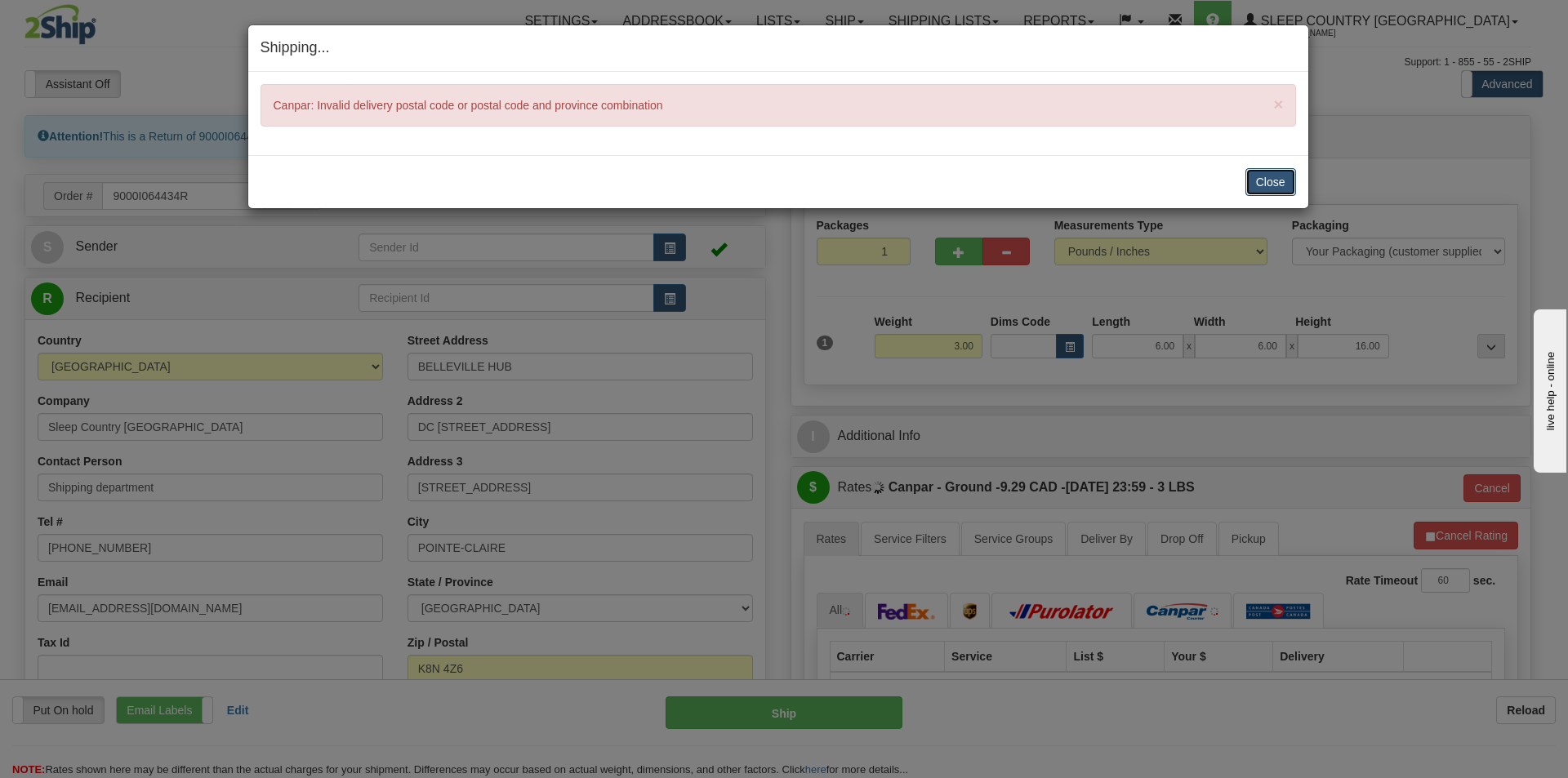
click at [1277, 180] on button "Close" at bounding box center [1270, 182] width 51 height 28
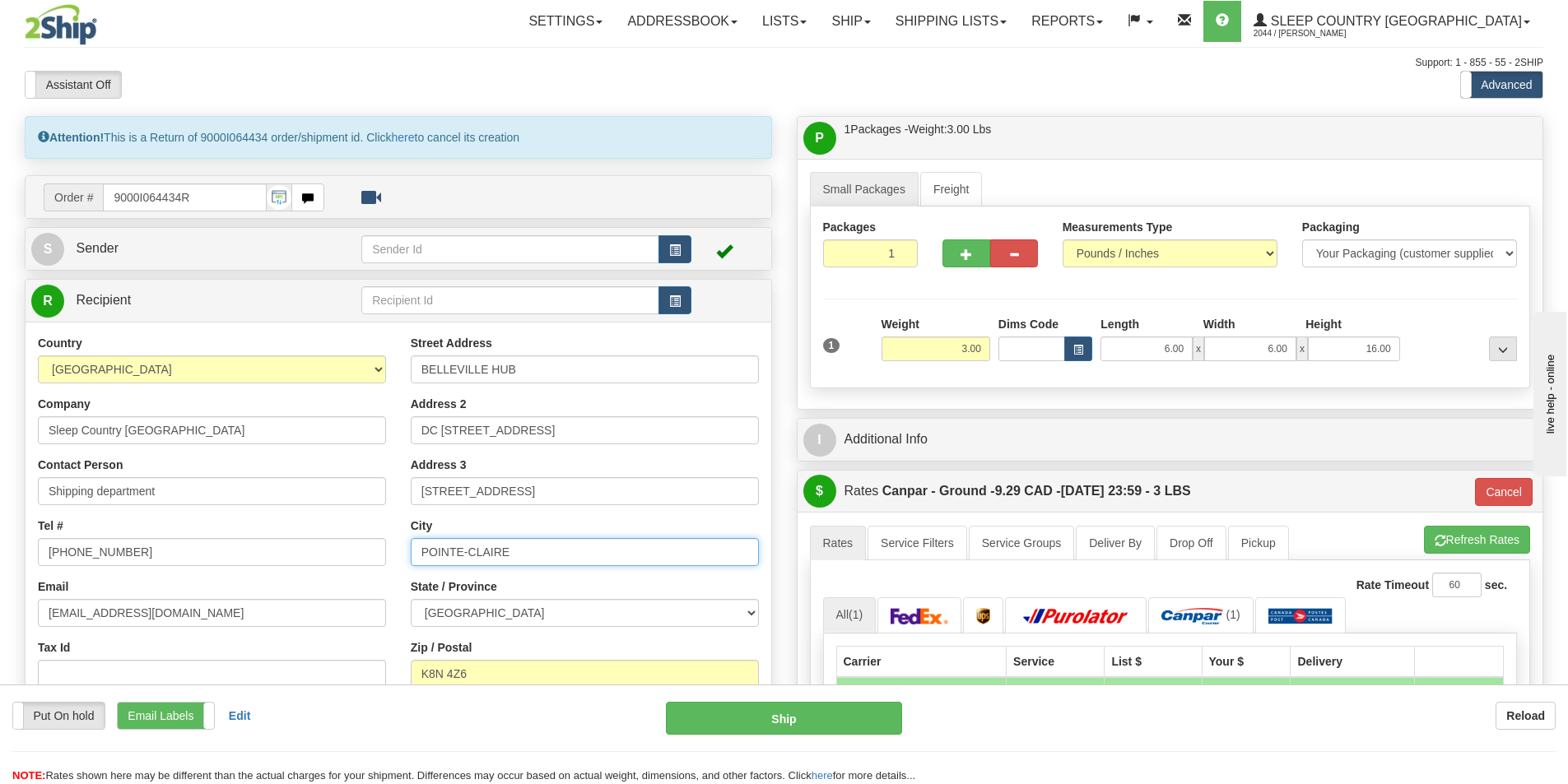
drag, startPoint x: 559, startPoint y: 552, endPoint x: 388, endPoint y: 566, distance: 171.6
click at [388, 566] on div "Country AFGHANISTAN ALAND ISLANDS ALBANIA ALGERIA AMERICAN SAMOA ANDORRA ANGOLA…" at bounding box center [399, 555] width 746 height 443
click at [428, 556] on input "text" at bounding box center [584, 552] width 348 height 28
type input "MONTREAL"
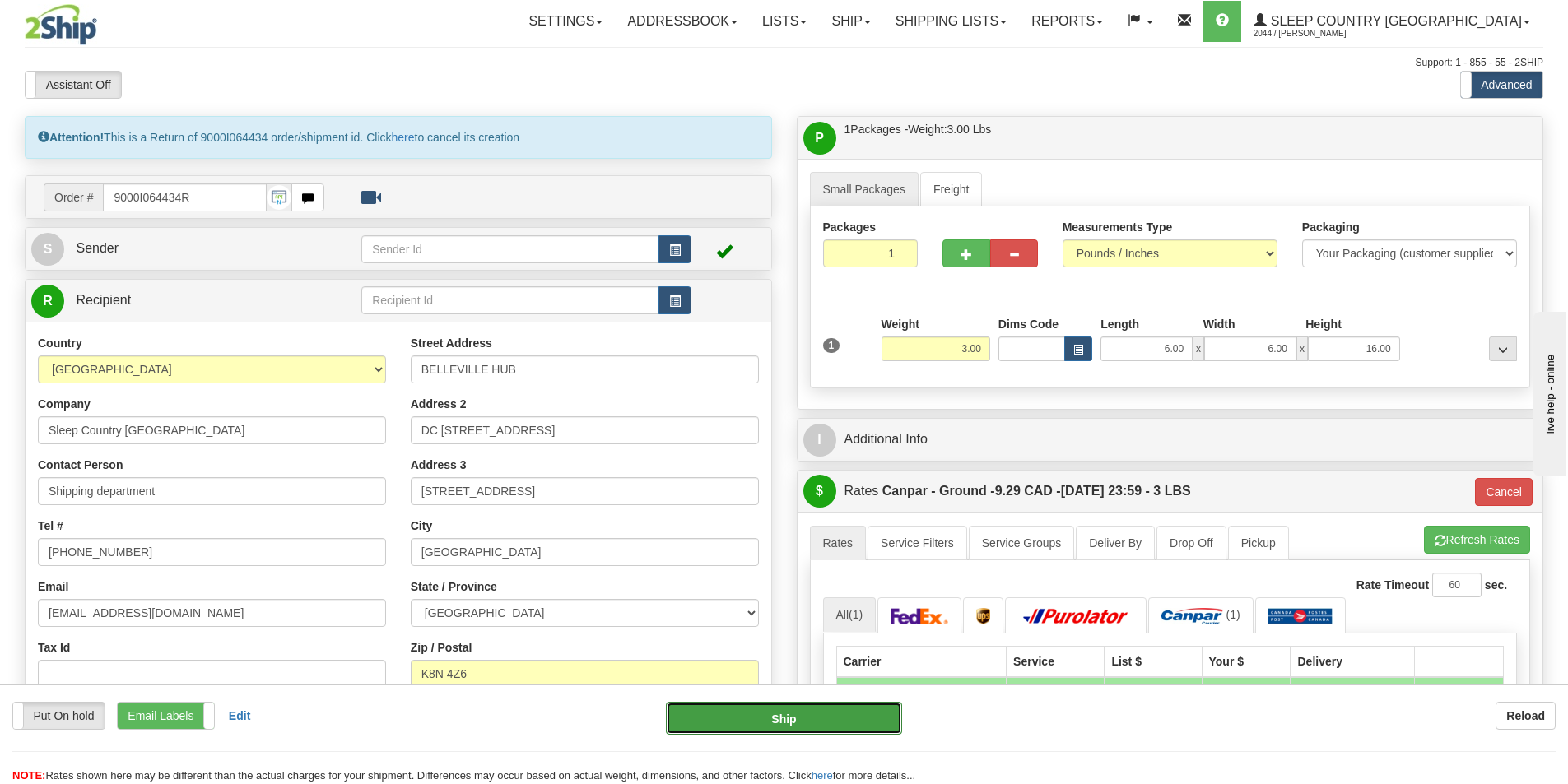
click at [759, 712] on button "Ship" at bounding box center [784, 717] width 236 height 33
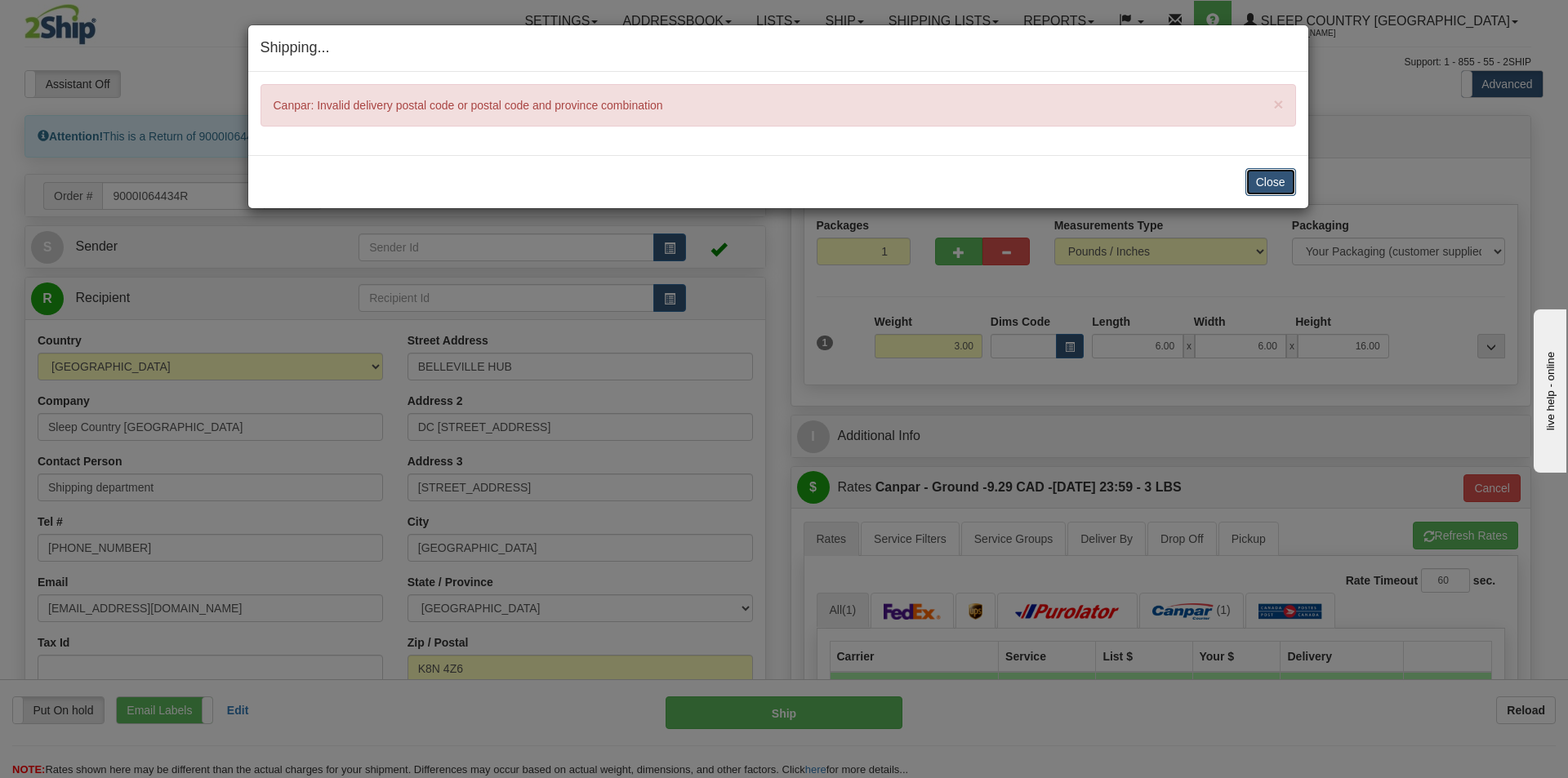
click at [1264, 183] on button "Close" at bounding box center [1270, 182] width 51 height 28
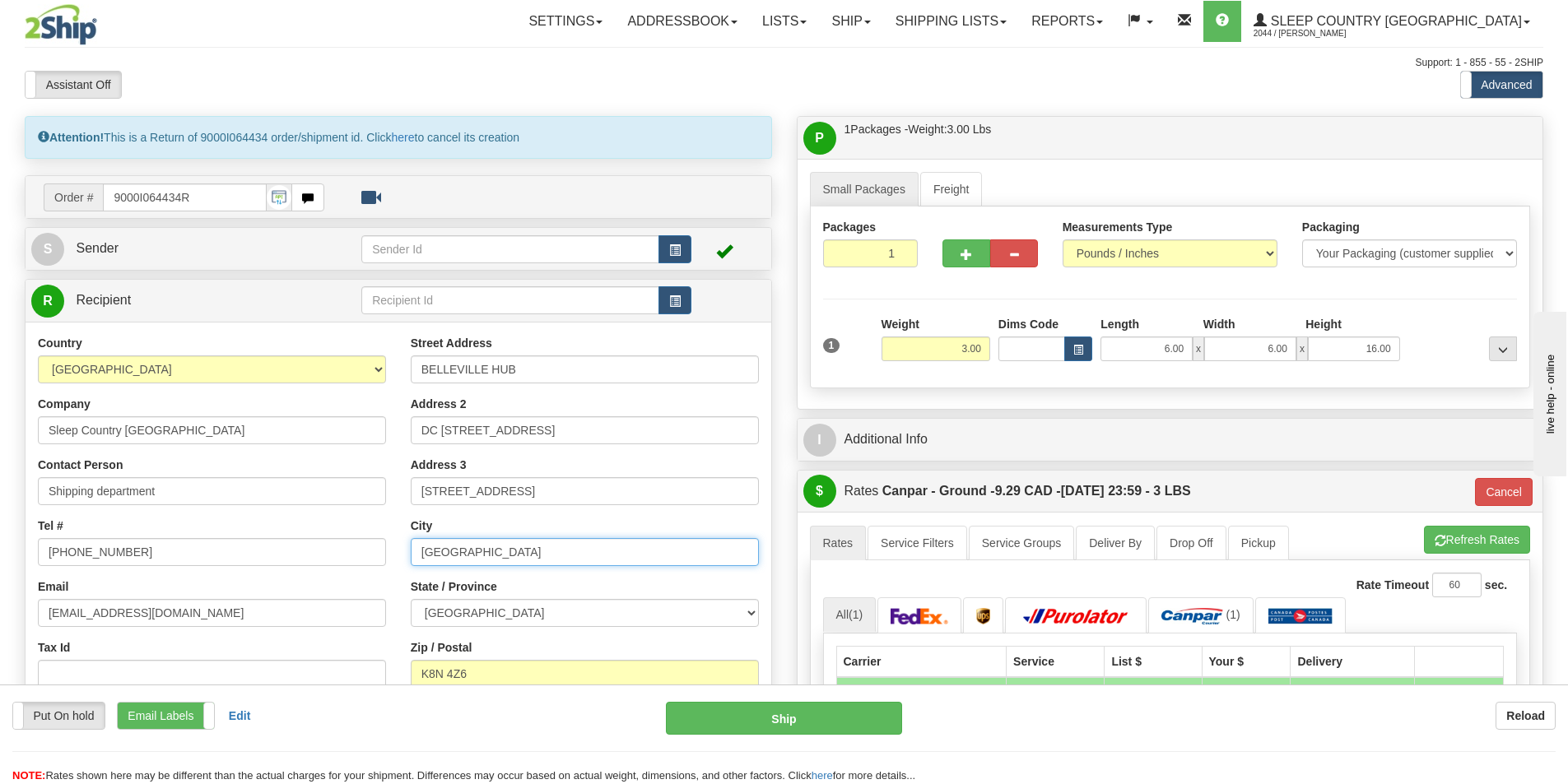
drag, startPoint x: 511, startPoint y: 553, endPoint x: 412, endPoint y: 550, distance: 99.0
click at [412, 550] on input "MONTREAL" at bounding box center [584, 552] width 348 height 28
type input "BELLEVILLE"
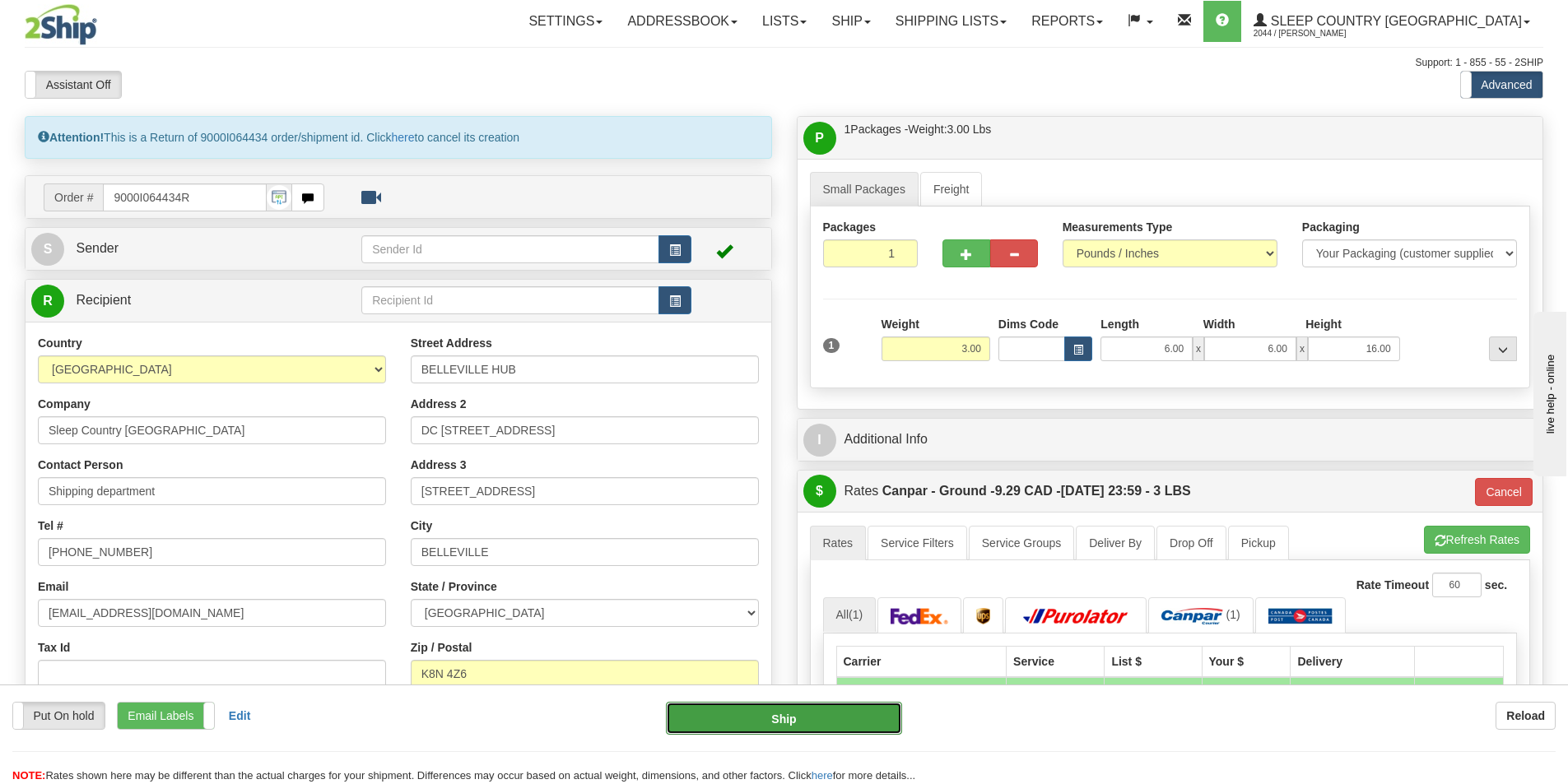
click at [737, 721] on button "Ship" at bounding box center [784, 717] width 236 height 33
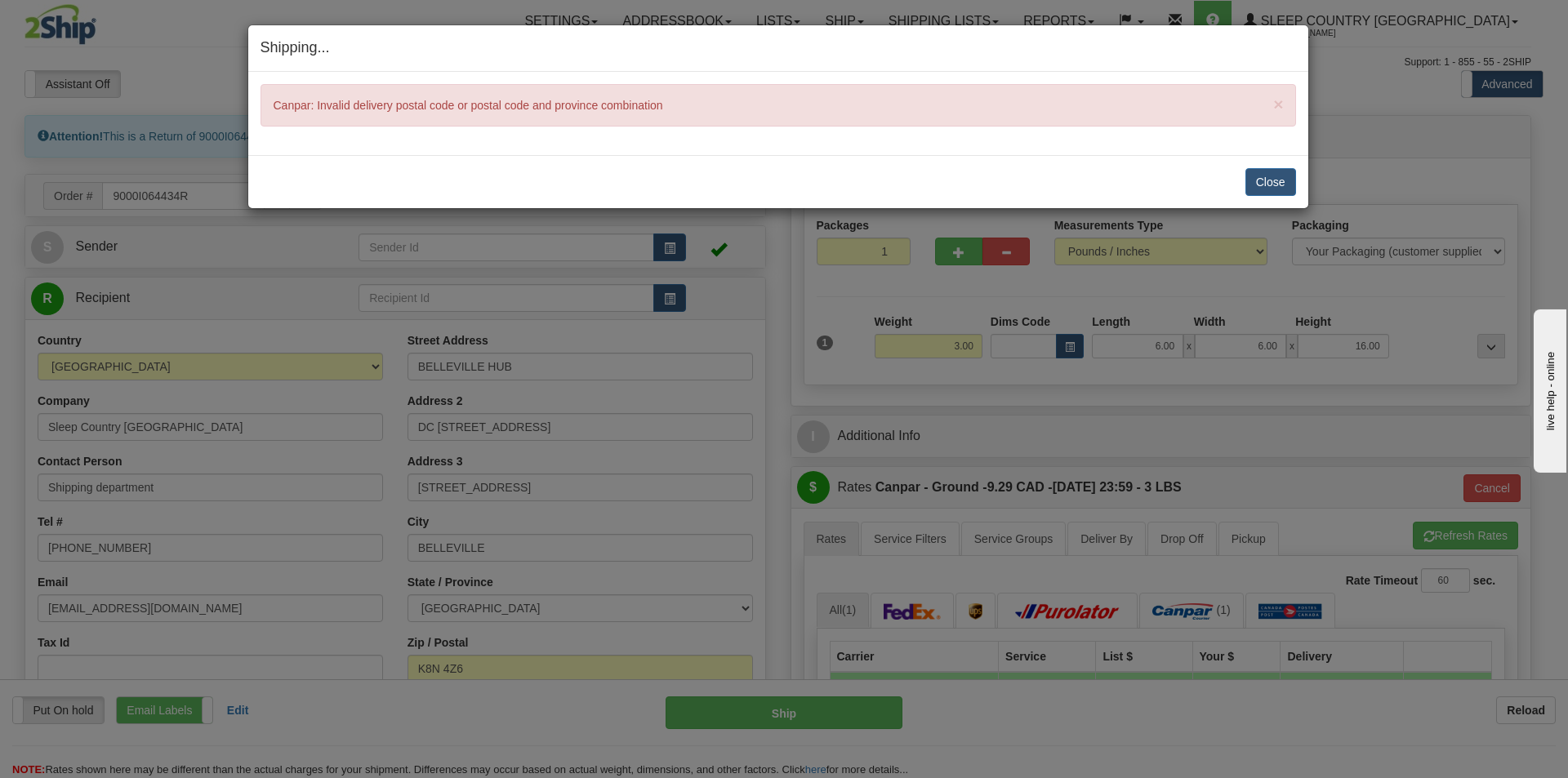
click at [1284, 106] on div "× Canpar: Invalid delivery postal code or postal code and province combination" at bounding box center [778, 105] width 1036 height 42
click at [1270, 181] on button "Close" at bounding box center [1270, 182] width 51 height 28
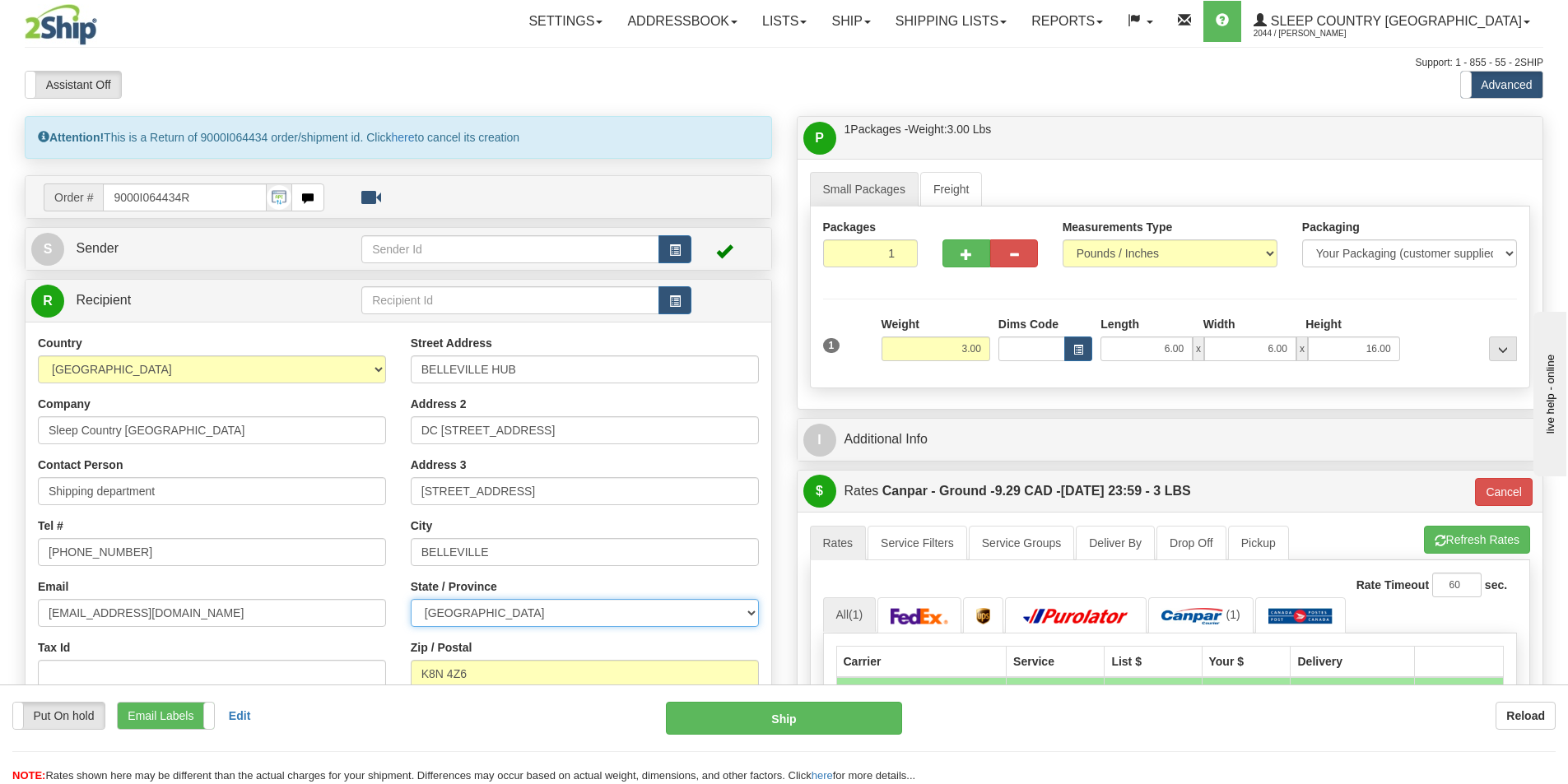
click at [422, 613] on select "ALBERTA BRITISH COLUMBIA MANITOBA NEW BRUNSWICK NEWFOUNDLAND NOVA SCOTIA NUNAVU…" at bounding box center [584, 613] width 348 height 28
click at [764, 651] on div "Street Address BELLEVILLE HUB Address 2 DC 914- 520 COLLEGE ST EAST BELLEVILLE …" at bounding box center [584, 555] width 373 height 443
click at [428, 608] on select "ALBERTA BRITISH COLUMBIA MANITOBA NEW BRUNSWICK NEWFOUNDLAND NOVA SCOTIA NUNAVU…" at bounding box center [584, 613] width 348 height 28
click at [770, 652] on div "Street Address BELLEVILLE HUB Address 2 DC 914- 520 COLLEGE ST EAST BELLEVILLE …" at bounding box center [584, 555] width 373 height 443
click at [419, 673] on input "K8N 4Z6" at bounding box center [584, 674] width 348 height 28
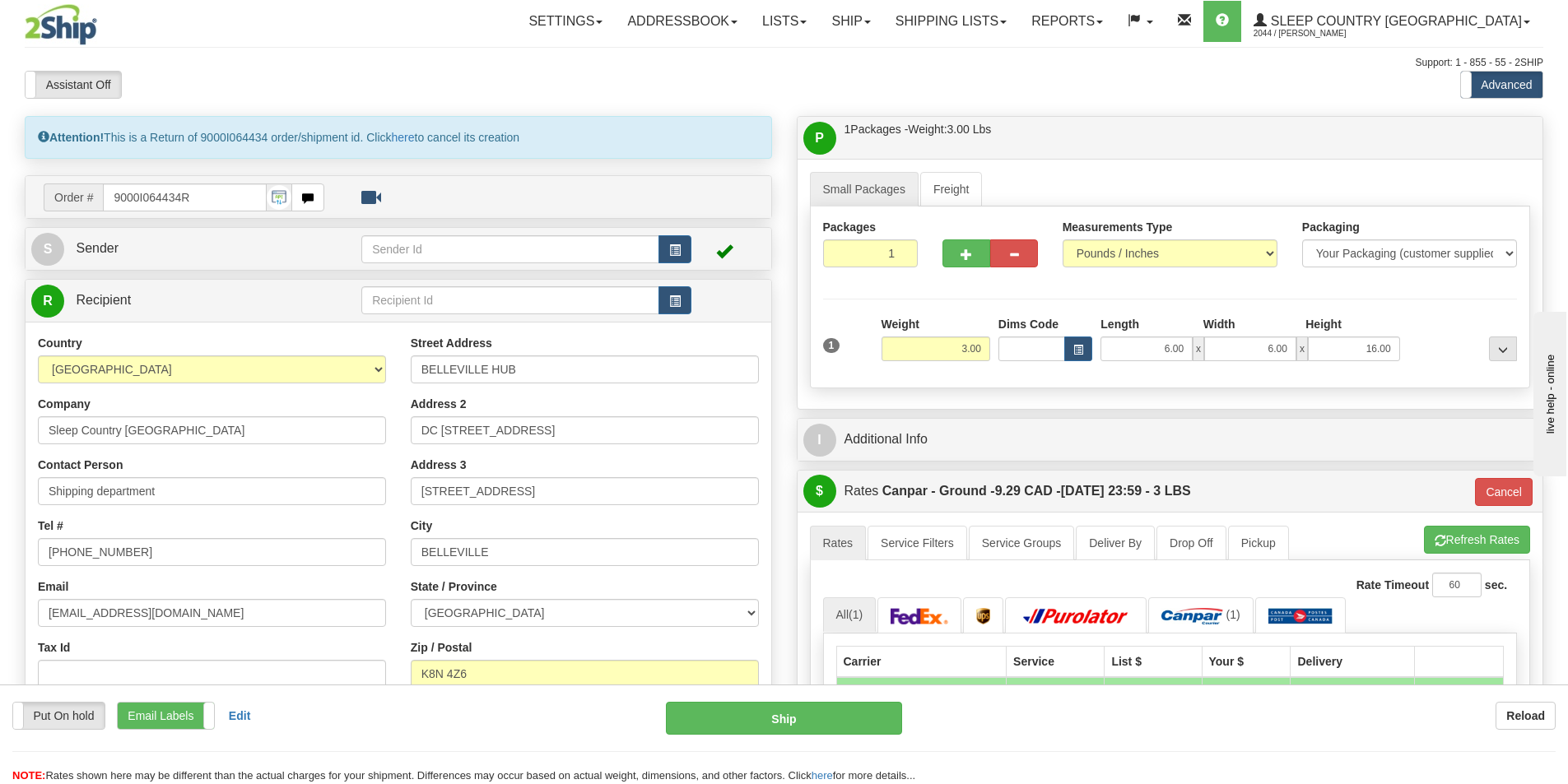
click at [226, 334] on div "Country AFGHANISTAN ALAND ISLANDS ALBANIA ALGERIA AMERICAN SAMOA ANDORRA ANGOLA…" at bounding box center [399, 555] width 746 height 468
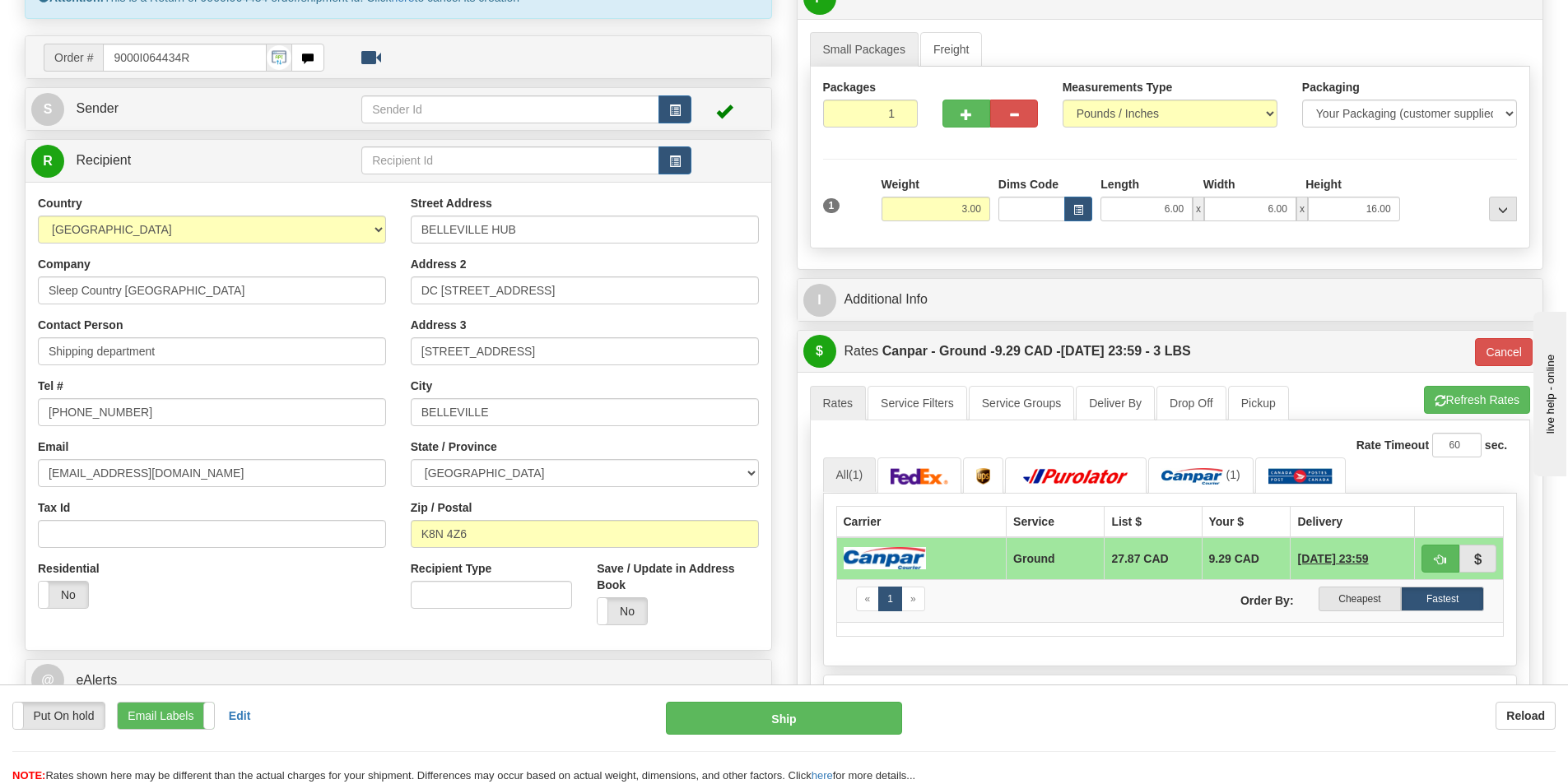
scroll to position [164, 0]
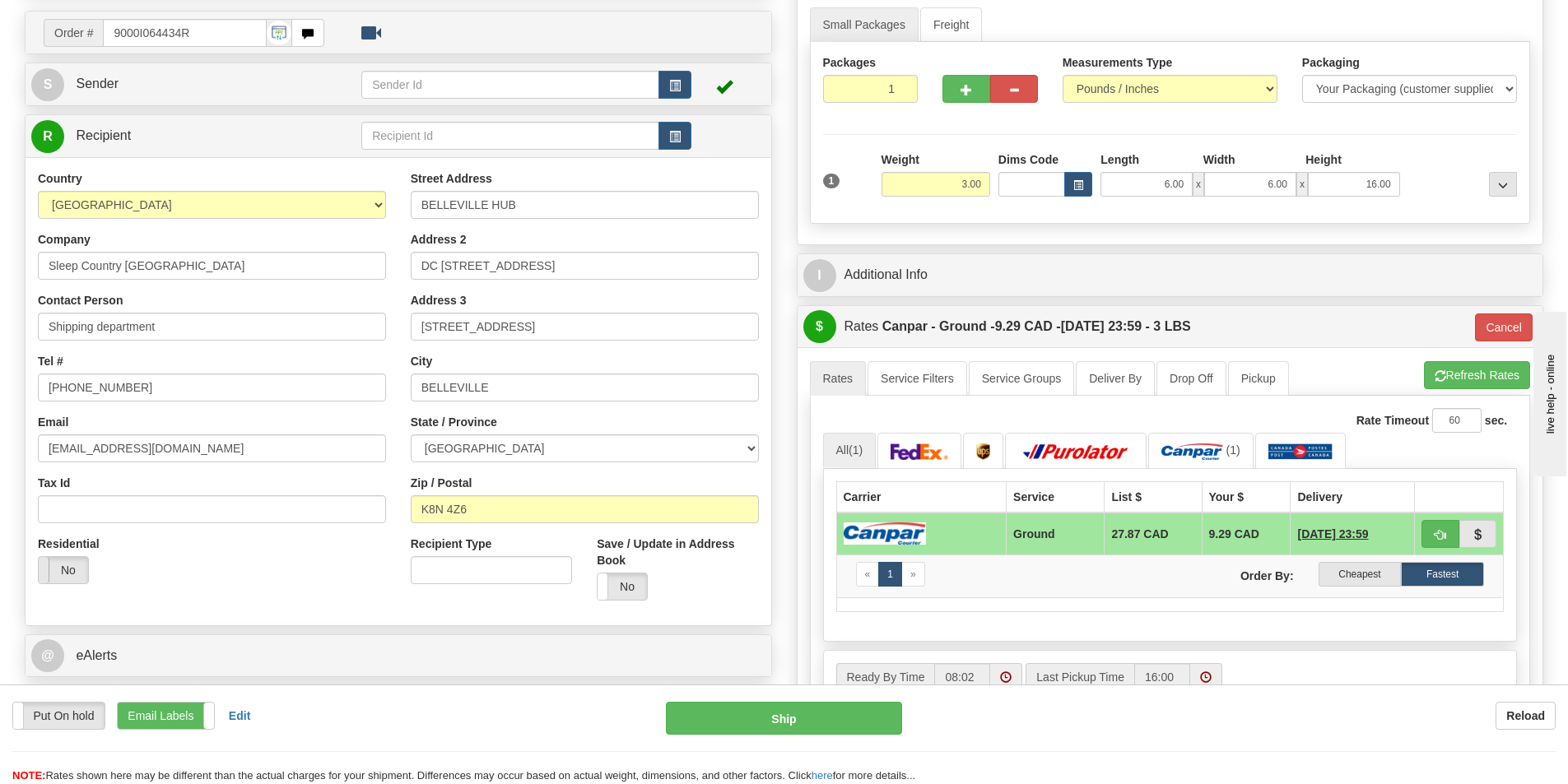
click at [42, 575] on span at bounding box center [39, 570] width 22 height 27
type input "1"
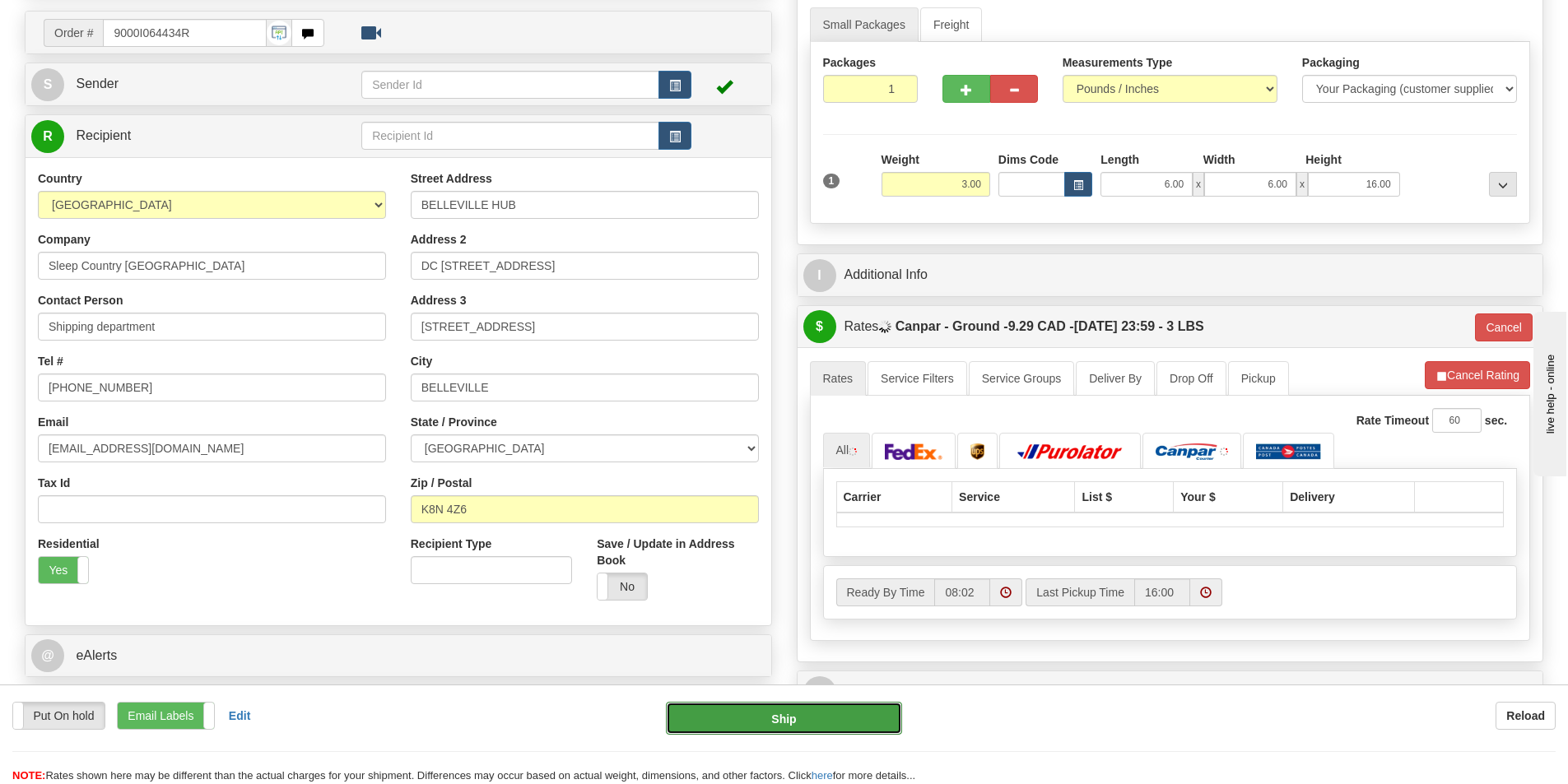
click at [801, 718] on button "Ship" at bounding box center [784, 717] width 236 height 33
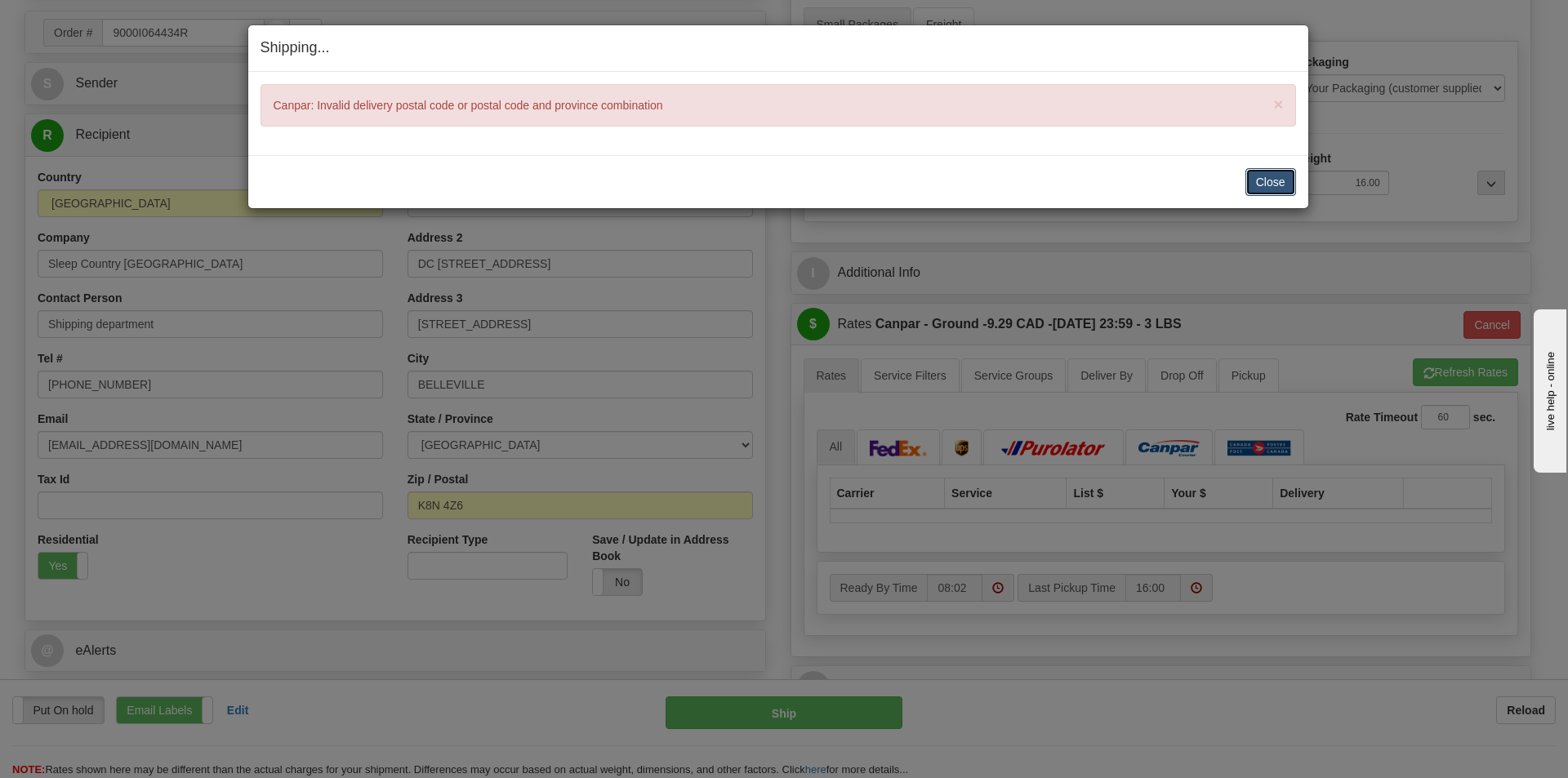
click at [1277, 182] on button "Close" at bounding box center [1270, 182] width 51 height 28
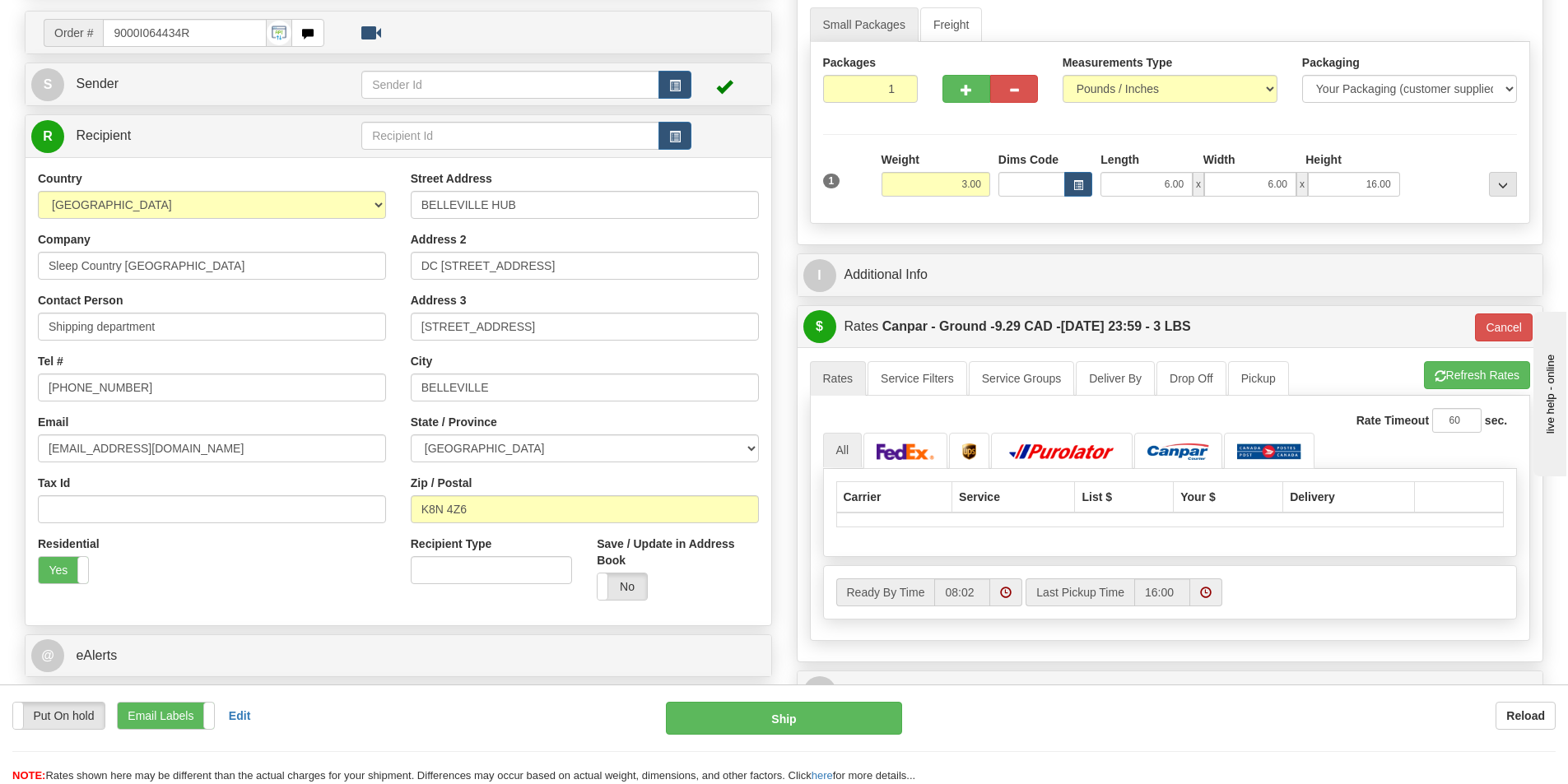
click at [492, 744] on div "Put On hold Put On hold Print Order Slip Print Order Slip Email Labels Email La…" at bounding box center [784, 742] width 1568 height 83
click at [1189, 739] on div "Put On hold Put On hold Print Order Slip Print Order Slip Email Labels Email La…" at bounding box center [784, 742] width 1568 height 83
drag, startPoint x: 678, startPoint y: 334, endPoint x: 413, endPoint y: 322, distance: 265.3
click at [413, 322] on input "520 COLLEGE ST EAST BELLEVILLE" at bounding box center [584, 327] width 348 height 28
click at [316, 617] on div "Country AFGHANISTAN ALAND ISLANDS ALBANIA ALGERIA AMERICAN SAMOA ANDORRA ANGOLA…" at bounding box center [399, 390] width 746 height 468
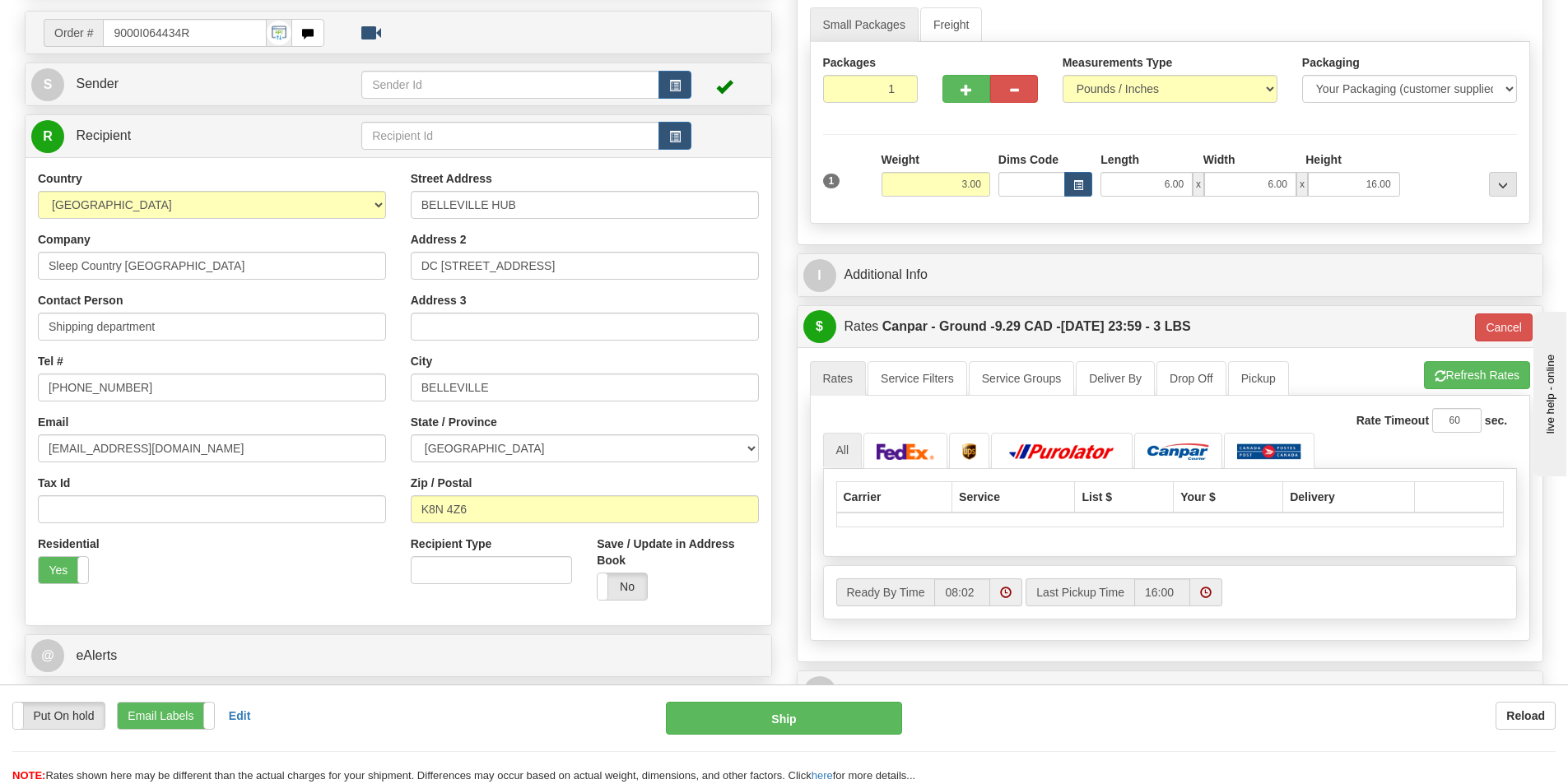
click at [1037, 719] on div "Reload" at bounding box center [1242, 716] width 629 height 28
drag, startPoint x: 469, startPoint y: 263, endPoint x: 673, endPoint y: 287, distance: 205.4
click at [671, 278] on input "DC 914- 520 COLLEGE ST EAST BELLEVILLE" at bounding box center [584, 266] width 348 height 28
click at [491, 334] on input "Address 3" at bounding box center [584, 327] width 348 height 28
paste input "520 COLLEGE ST EAST BELLEVILLE"
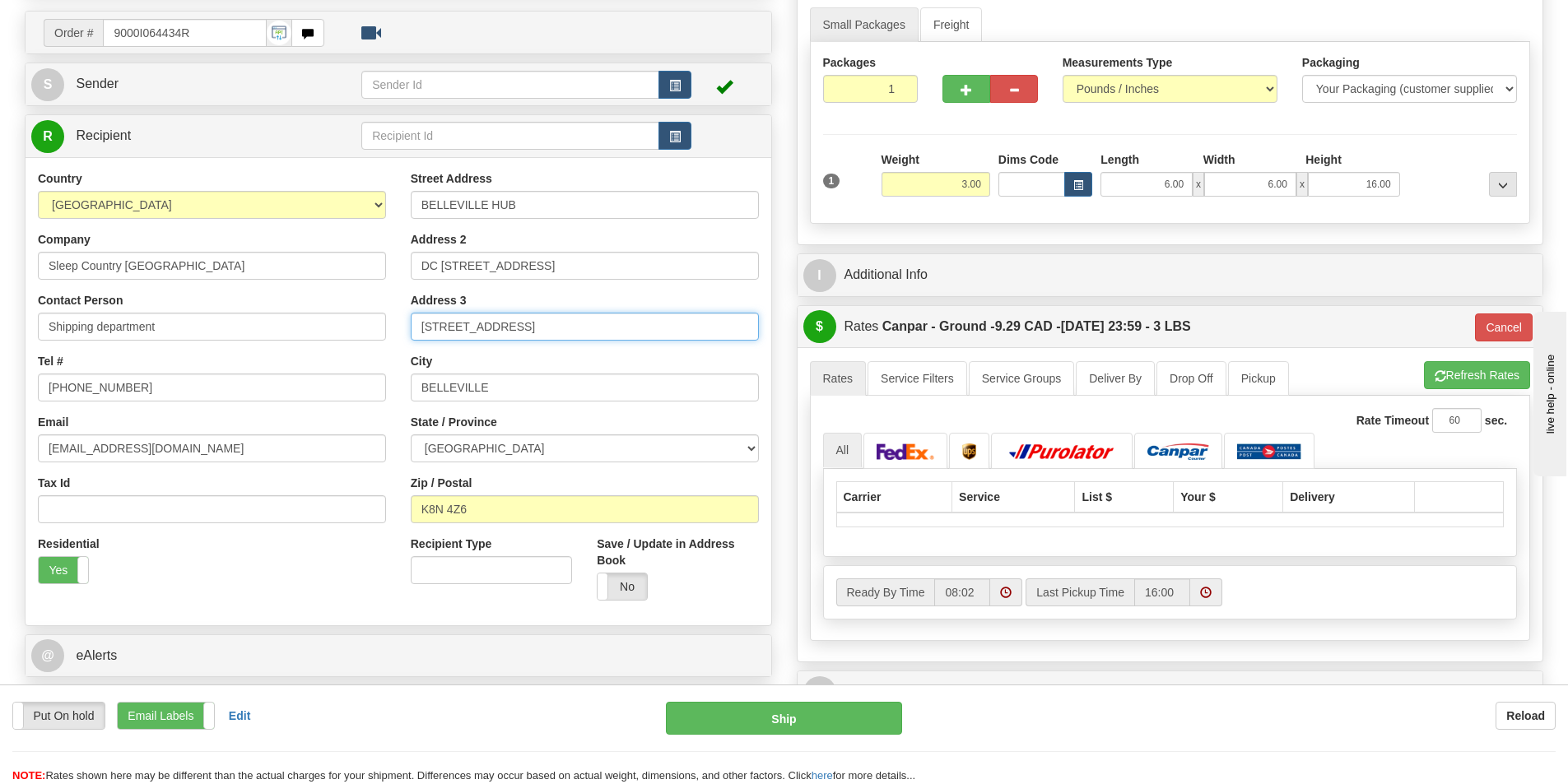
type input "520 COLLEGE ST EAST BELLEVILLE"
drag, startPoint x: 682, startPoint y: 265, endPoint x: 461, endPoint y: 262, distance: 221.0
click at [461, 262] on input "DC 914- 520 COLLEGE ST EAST BELLEVILLE" at bounding box center [584, 266] width 348 height 28
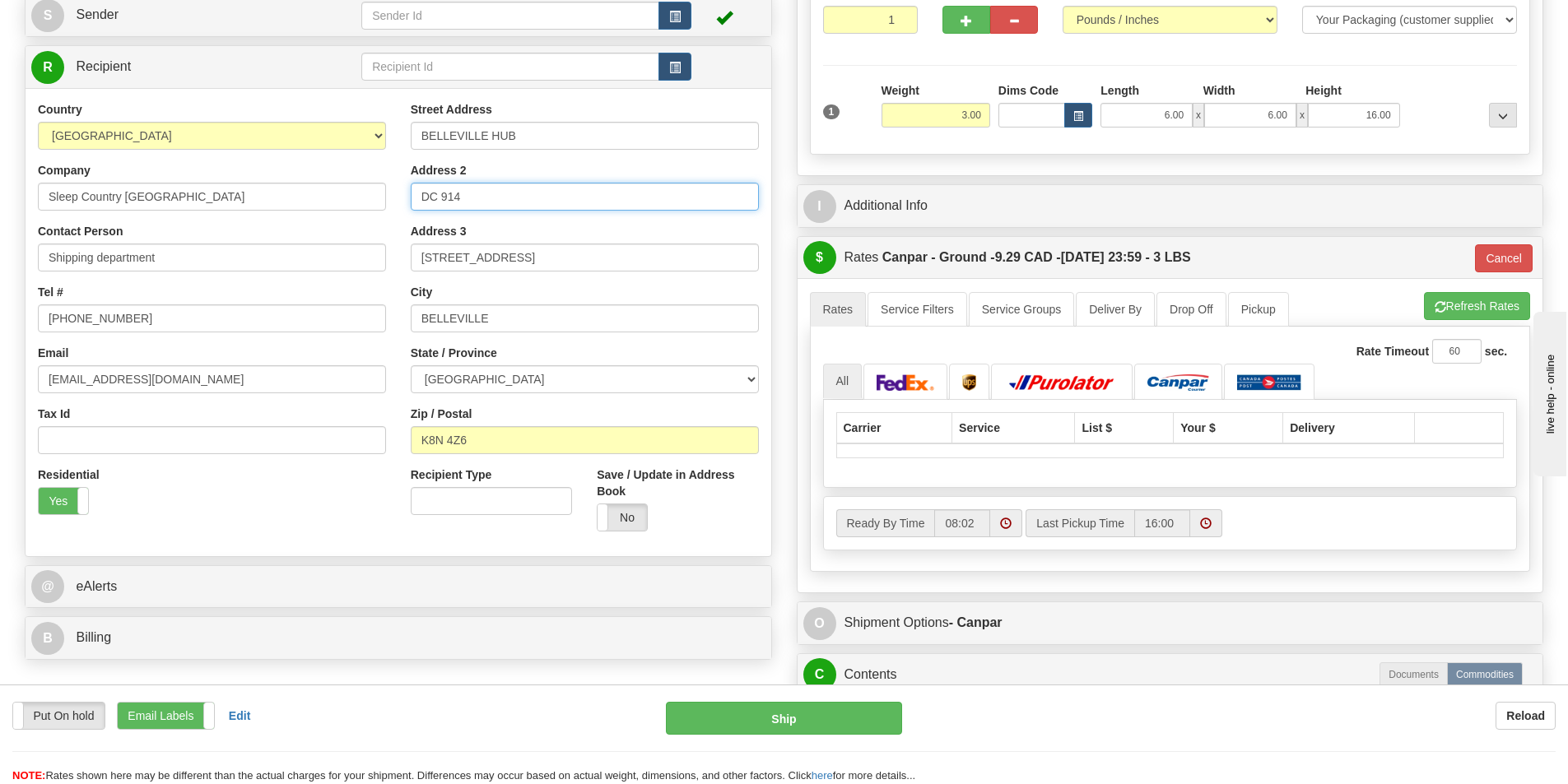
scroll to position [411, 0]
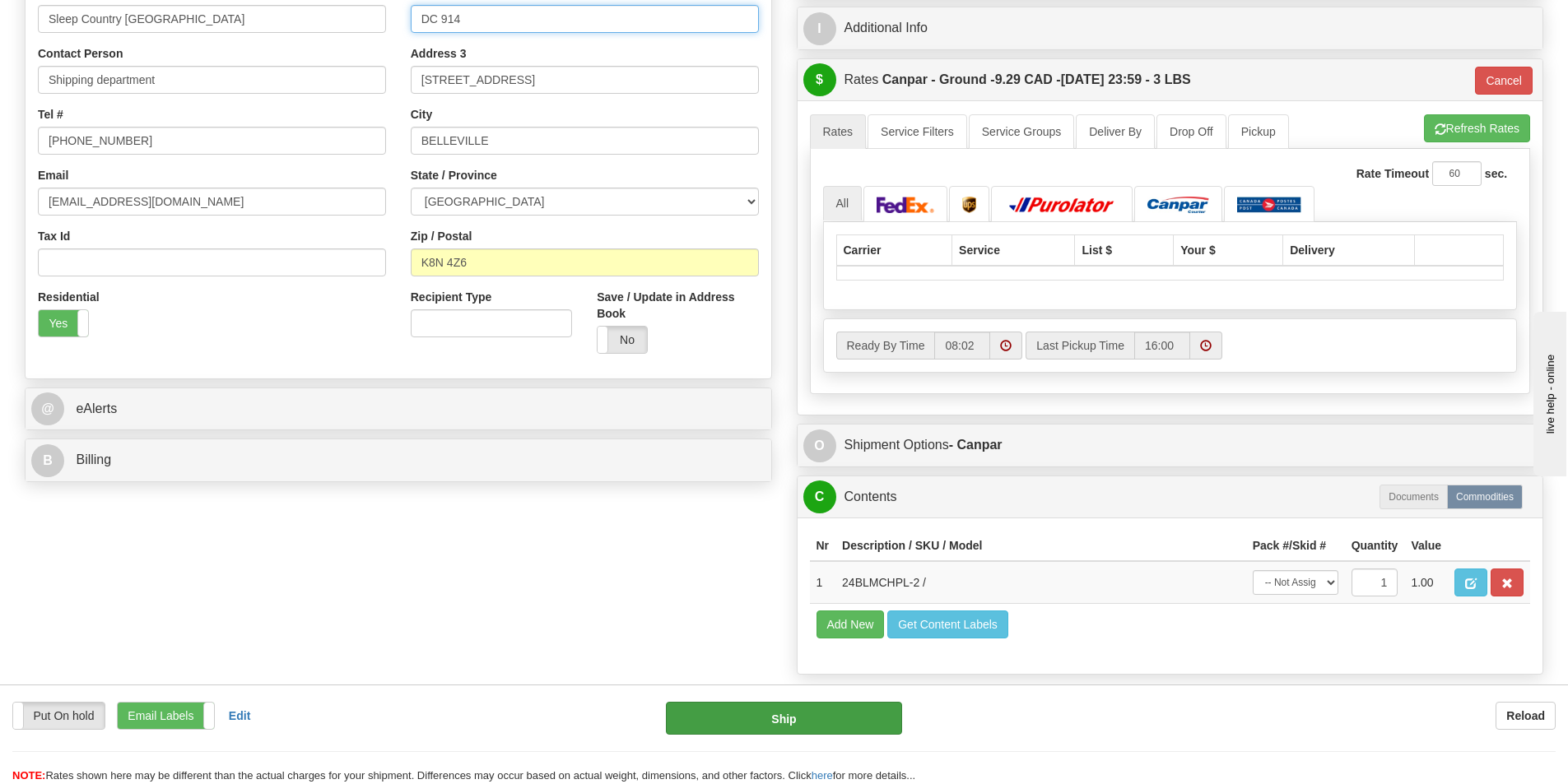
type input "DC 914"
click at [775, 716] on button "Ship" at bounding box center [784, 717] width 236 height 33
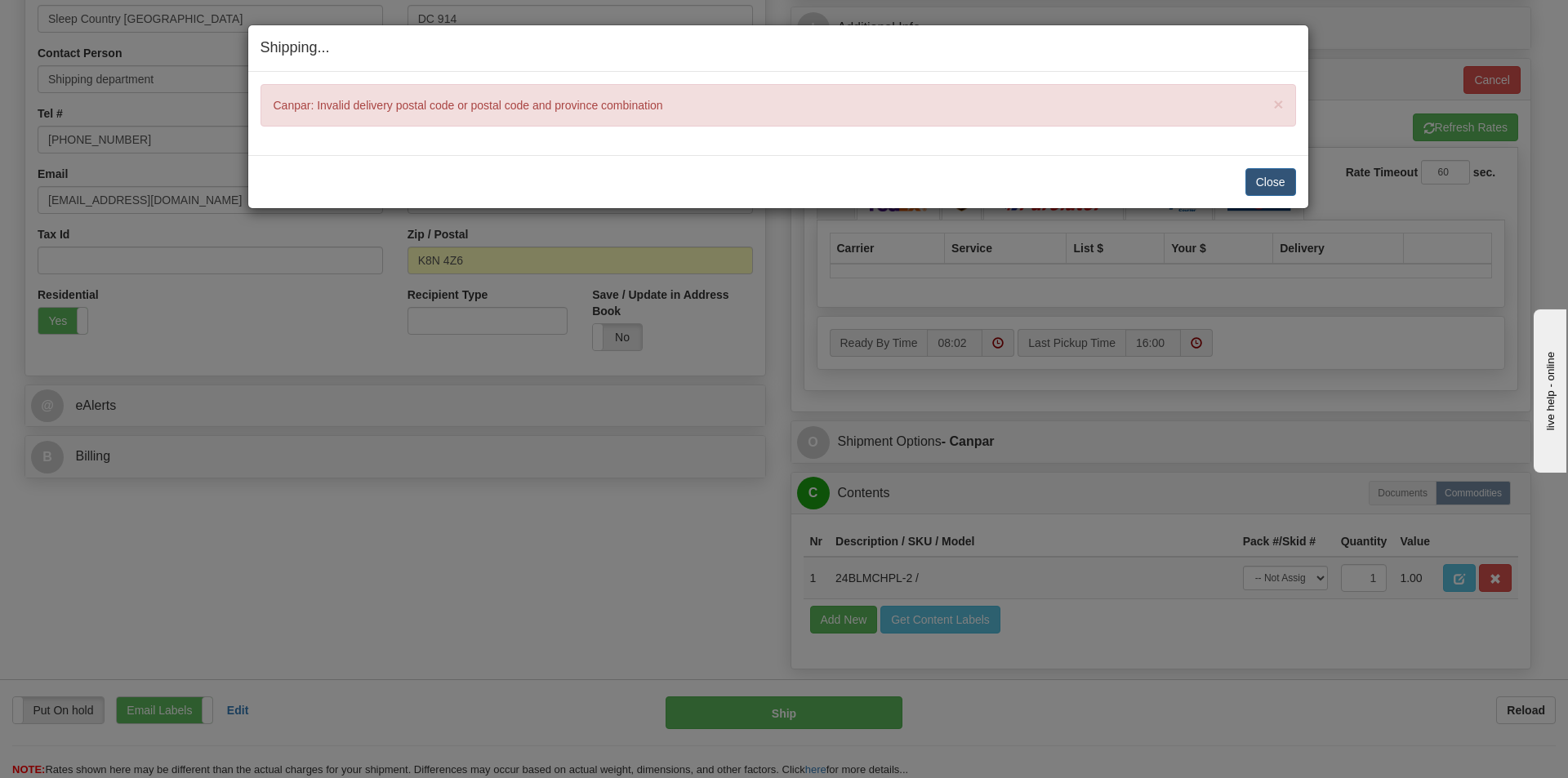
click at [657, 585] on div "Shipping... Your SHIPMENT will EXPIRE in × Canpar: Invalid delivery postal code…" at bounding box center [784, 389] width 1568 height 778
click at [1263, 178] on button "Close" at bounding box center [1270, 182] width 51 height 28
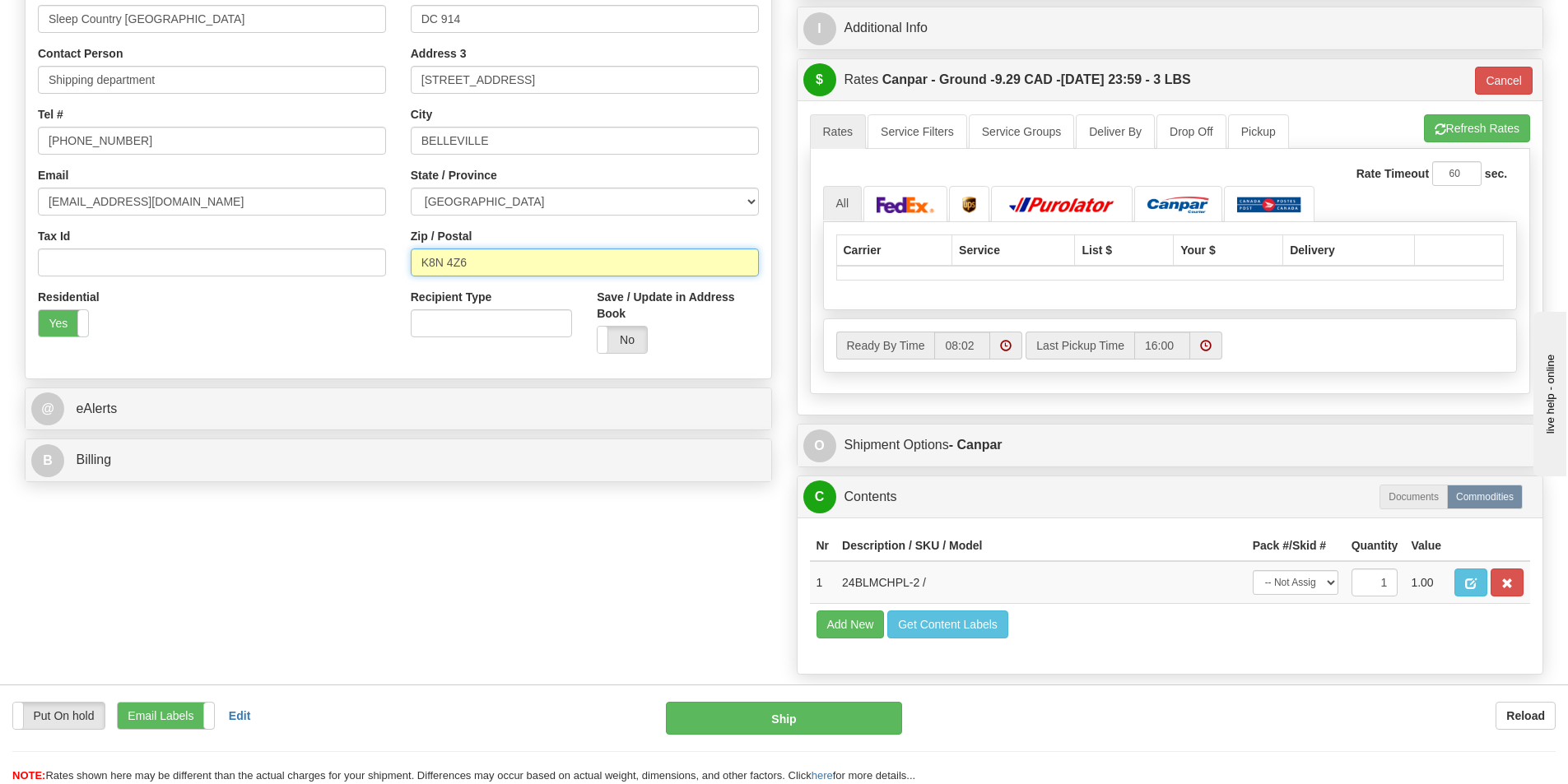
drag, startPoint x: 504, startPoint y: 258, endPoint x: 355, endPoint y: 273, distance: 149.8
click at [355, 273] on div "Country AFGHANISTAN ALAND ISLANDS ALBANIA ALGERIA AMERICAN SAMOA ANDORRA ANGOLA…" at bounding box center [399, 144] width 746 height 443
type input "K8N 4Z6"
click at [749, 720] on button "Ship" at bounding box center [784, 717] width 236 height 33
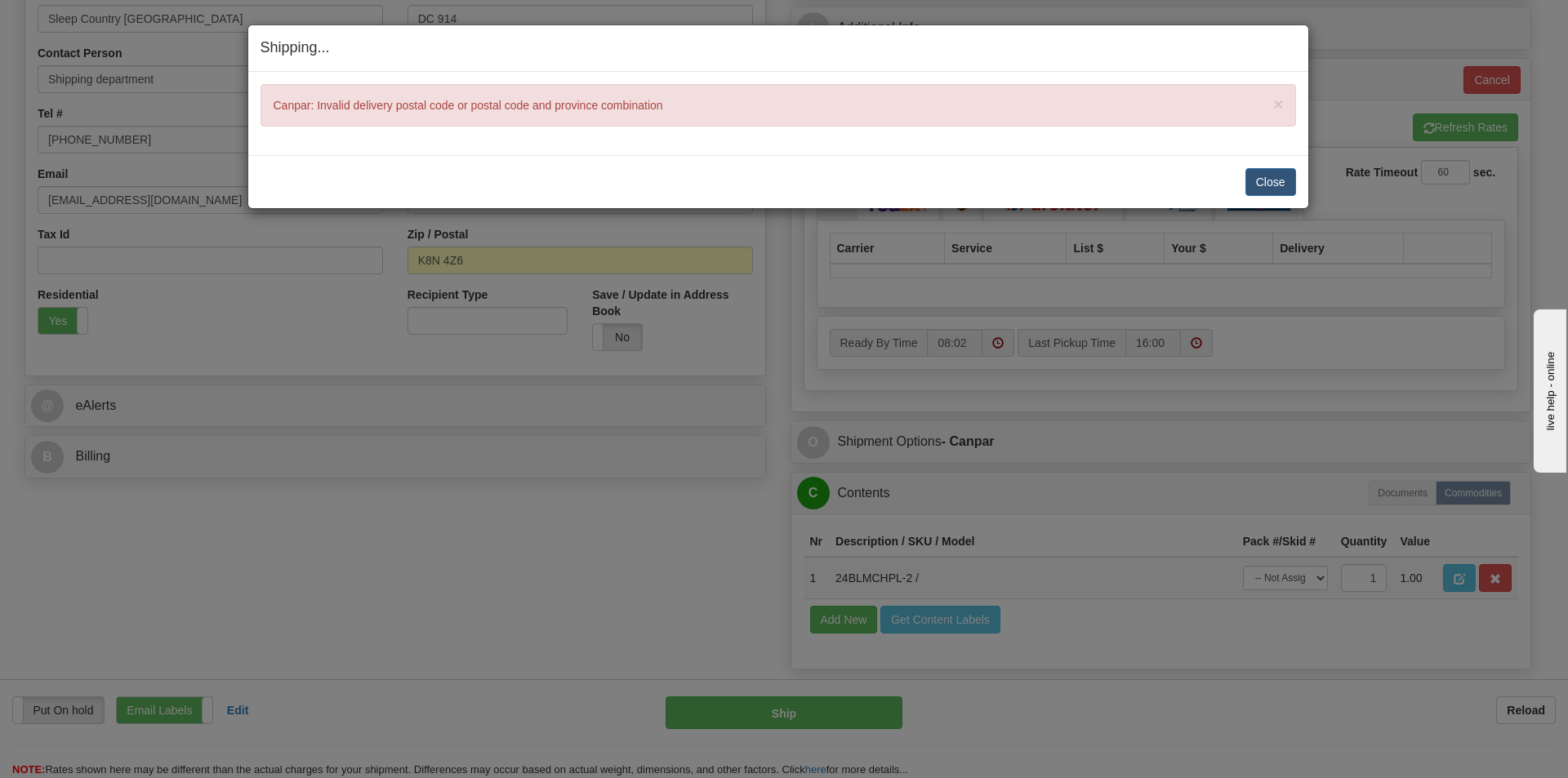
click at [1287, 98] on div "× Canpar: Invalid delivery postal code or postal code and province combination" at bounding box center [778, 105] width 1036 height 42
click at [1283, 174] on button "Close" at bounding box center [1270, 182] width 51 height 28
